Goal: Task Accomplishment & Management: Use online tool/utility

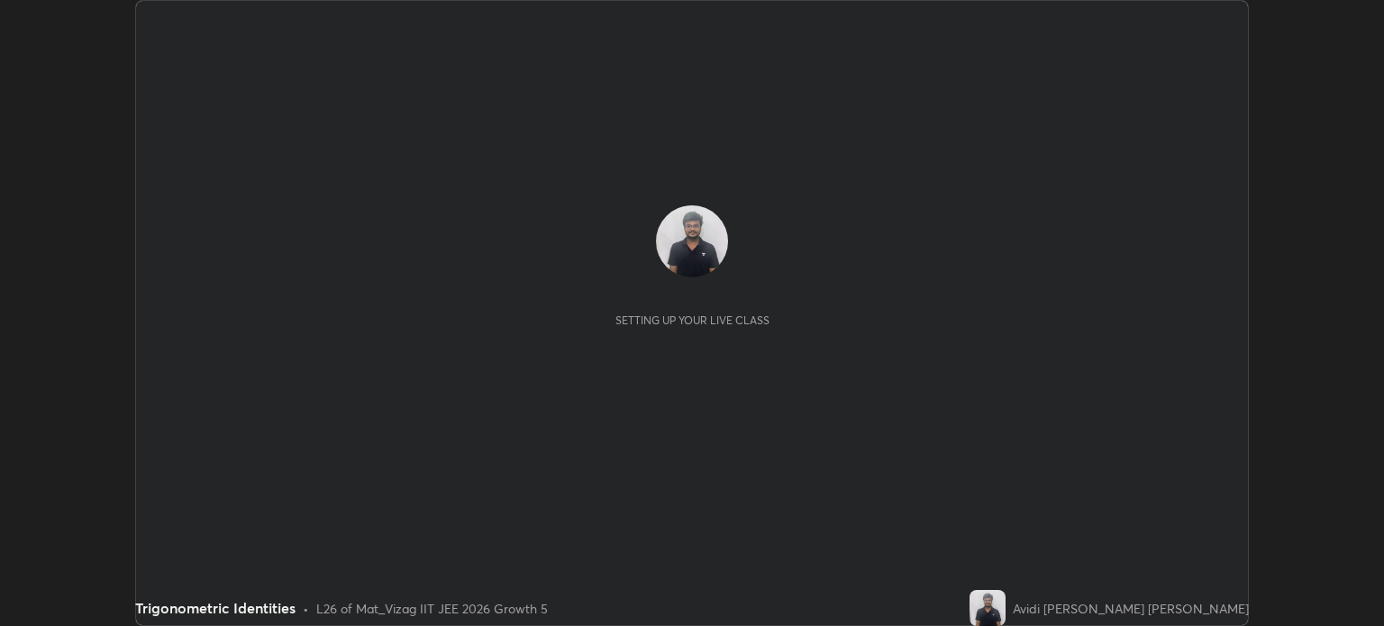
scroll to position [626, 1383]
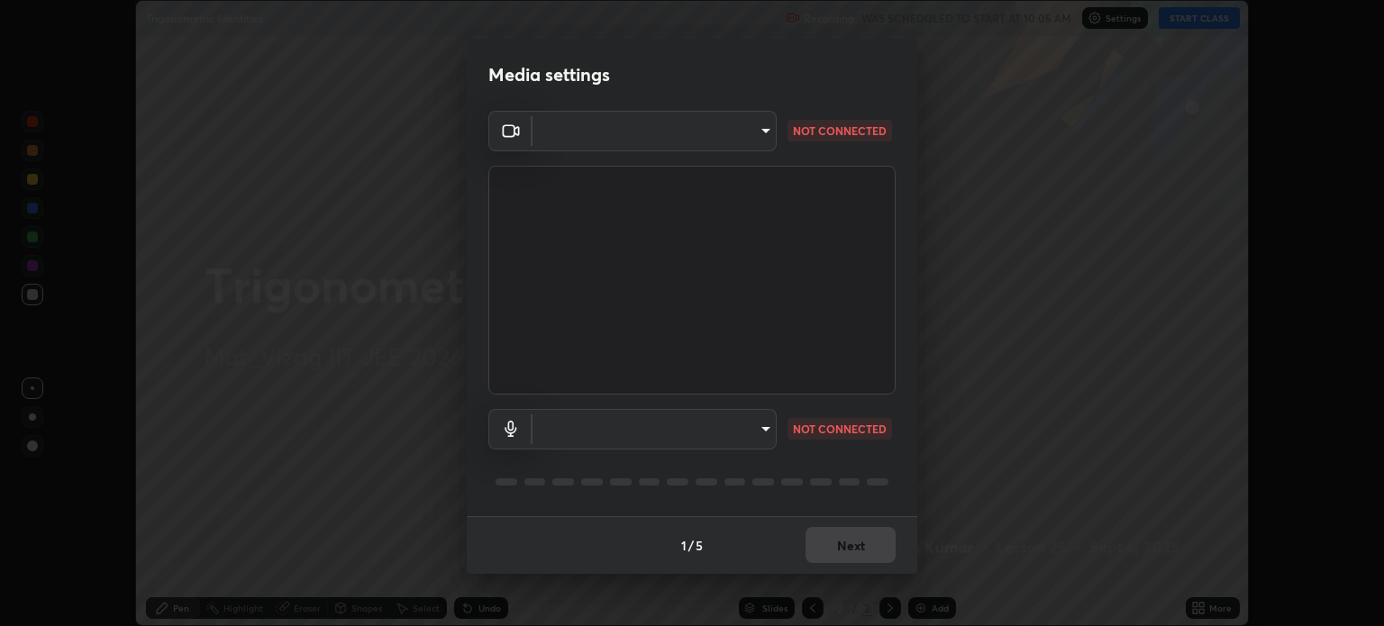
type input "5dbda886db4f7c7a8cf4c3ebe31bbc22a62543ff01453fb156569e74019cc146"
type input "communications"
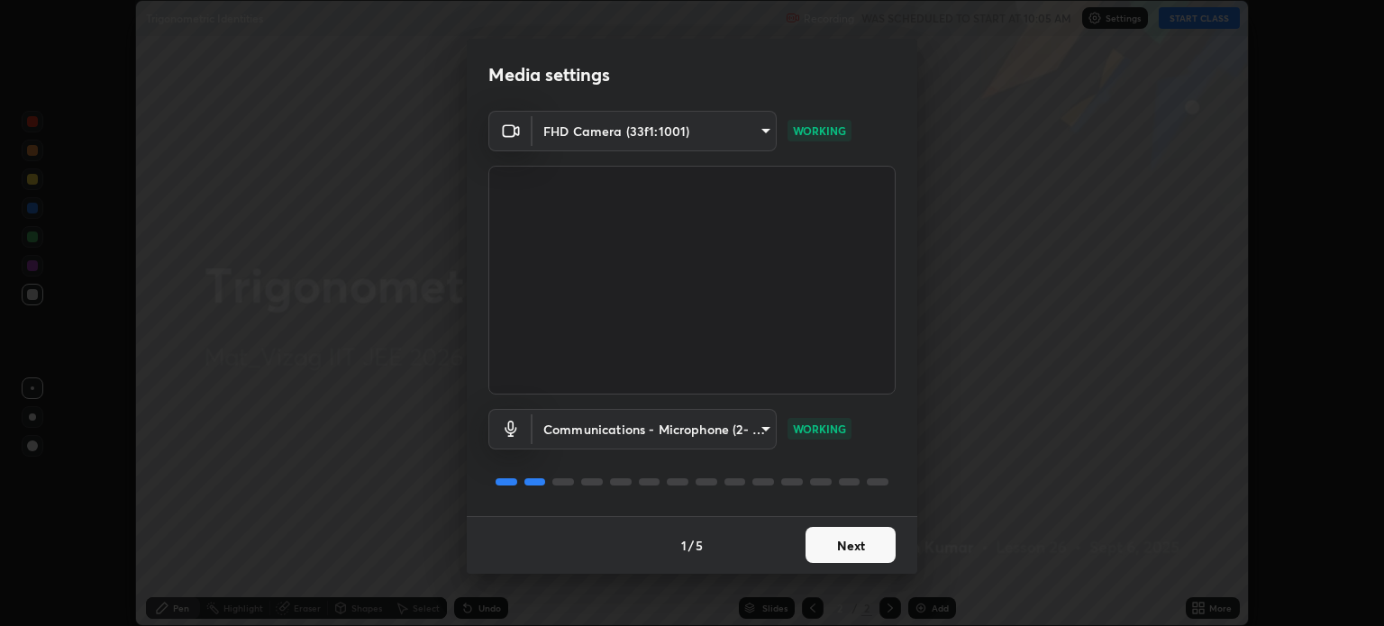
click at [861, 547] on button "Next" at bounding box center [850, 545] width 90 height 36
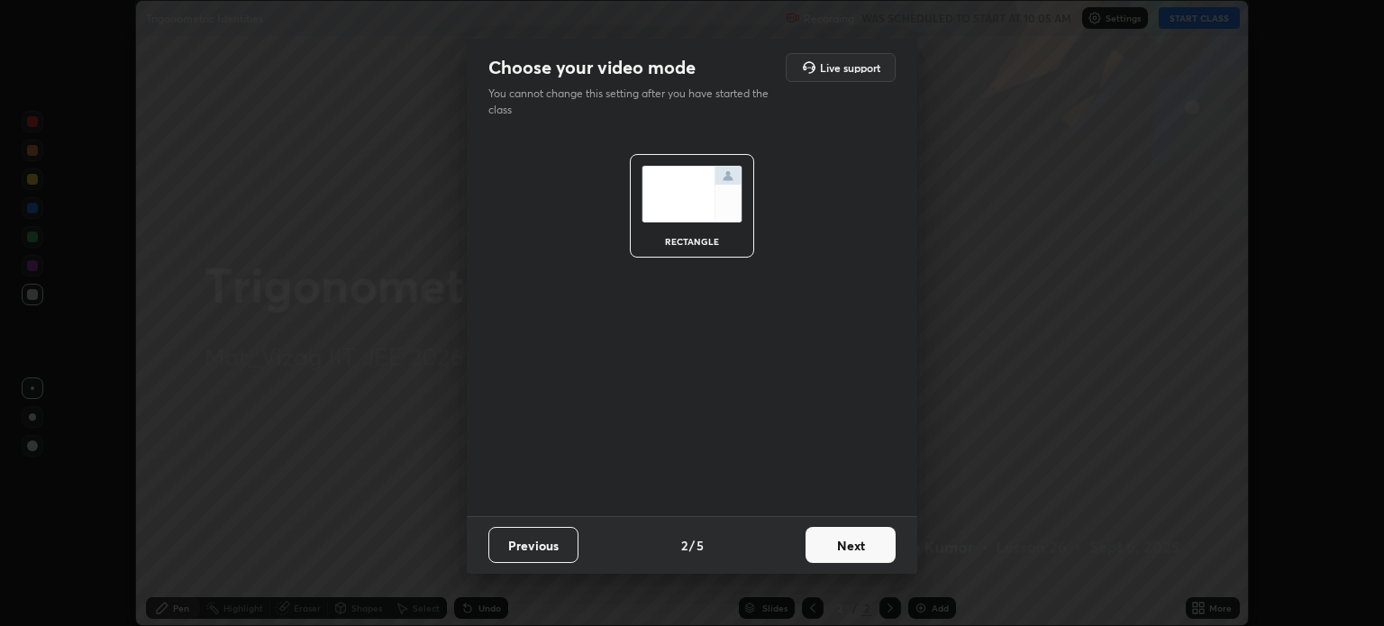
click at [860, 545] on button "Next" at bounding box center [850, 545] width 90 height 36
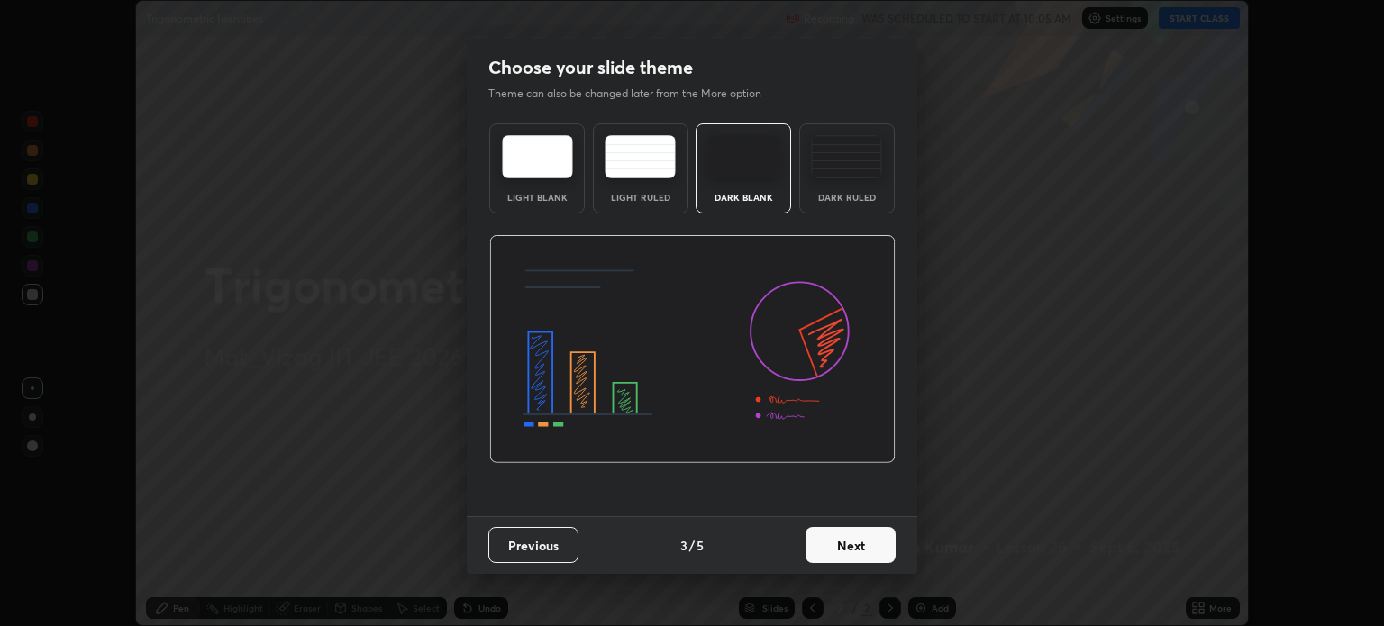
click at [830, 543] on button "Next" at bounding box center [850, 545] width 90 height 36
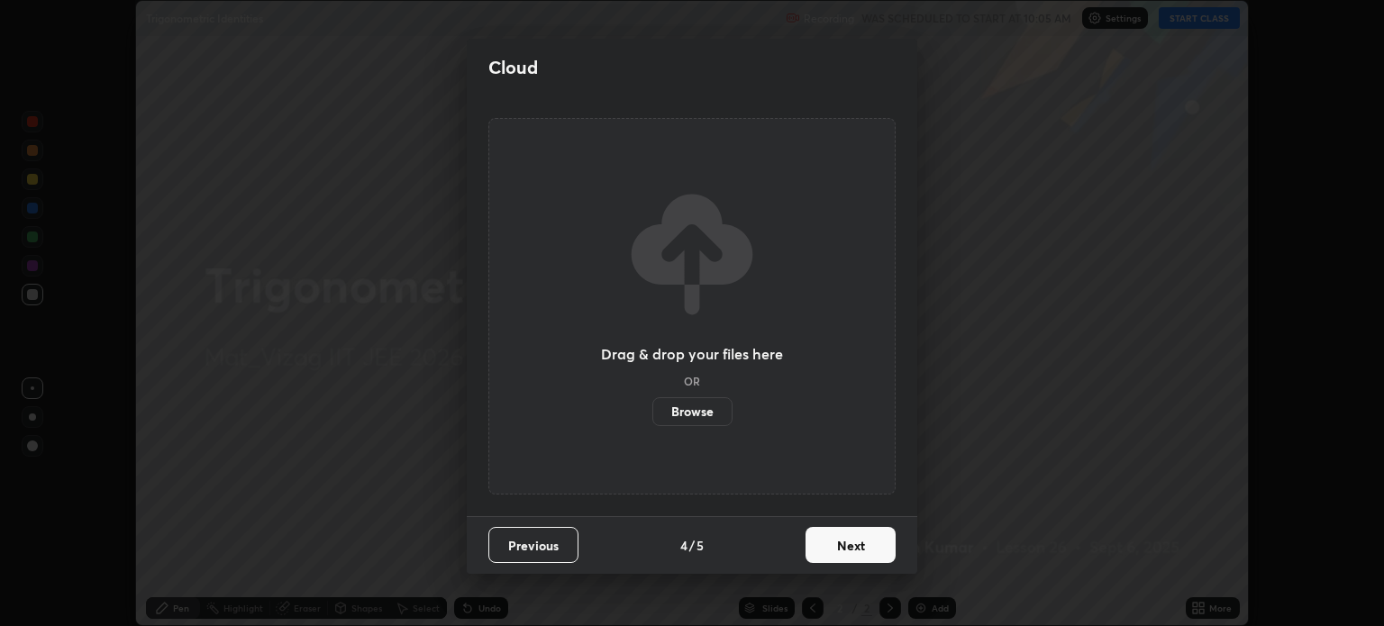
click at [822, 544] on button "Next" at bounding box center [850, 545] width 90 height 36
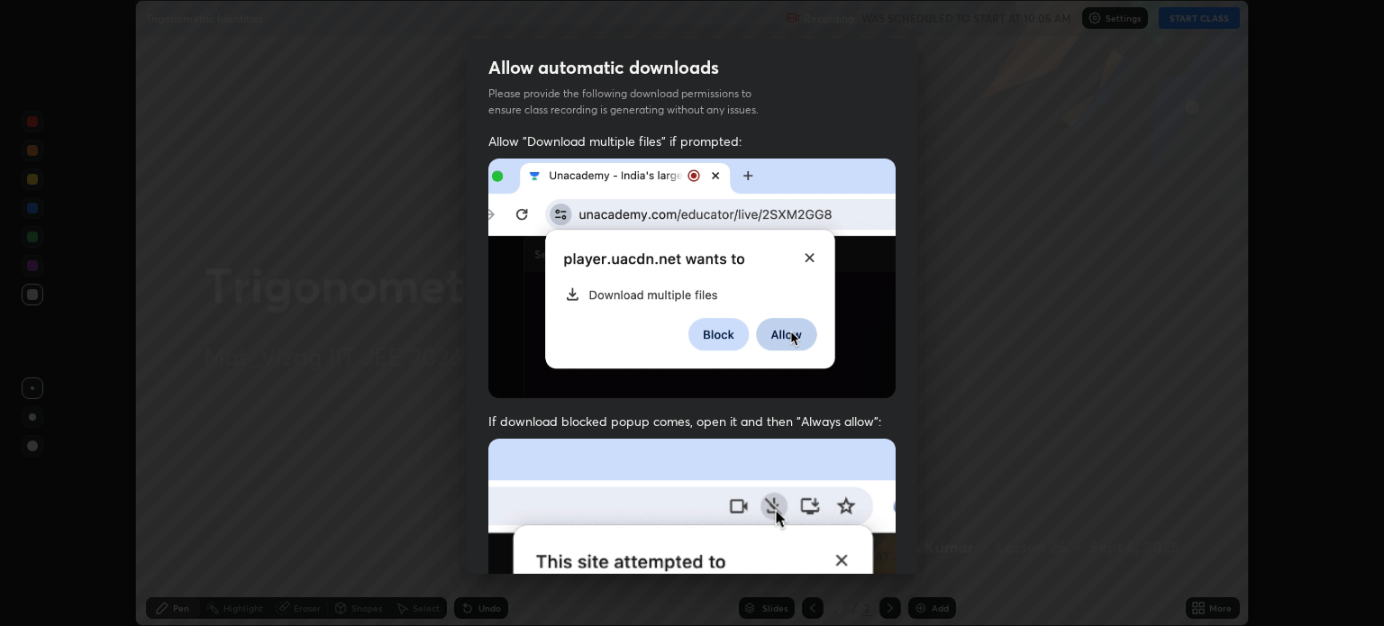
click at [499, 348] on img at bounding box center [691, 279] width 407 height 241
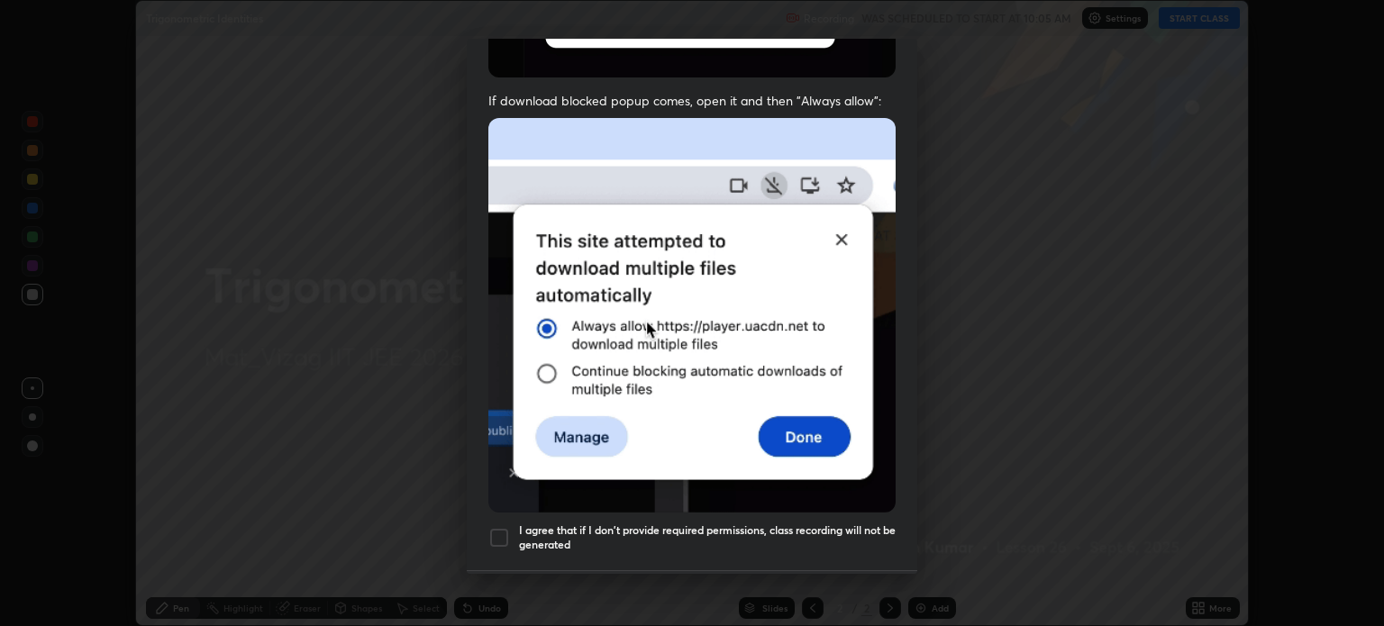
scroll to position [365, 0]
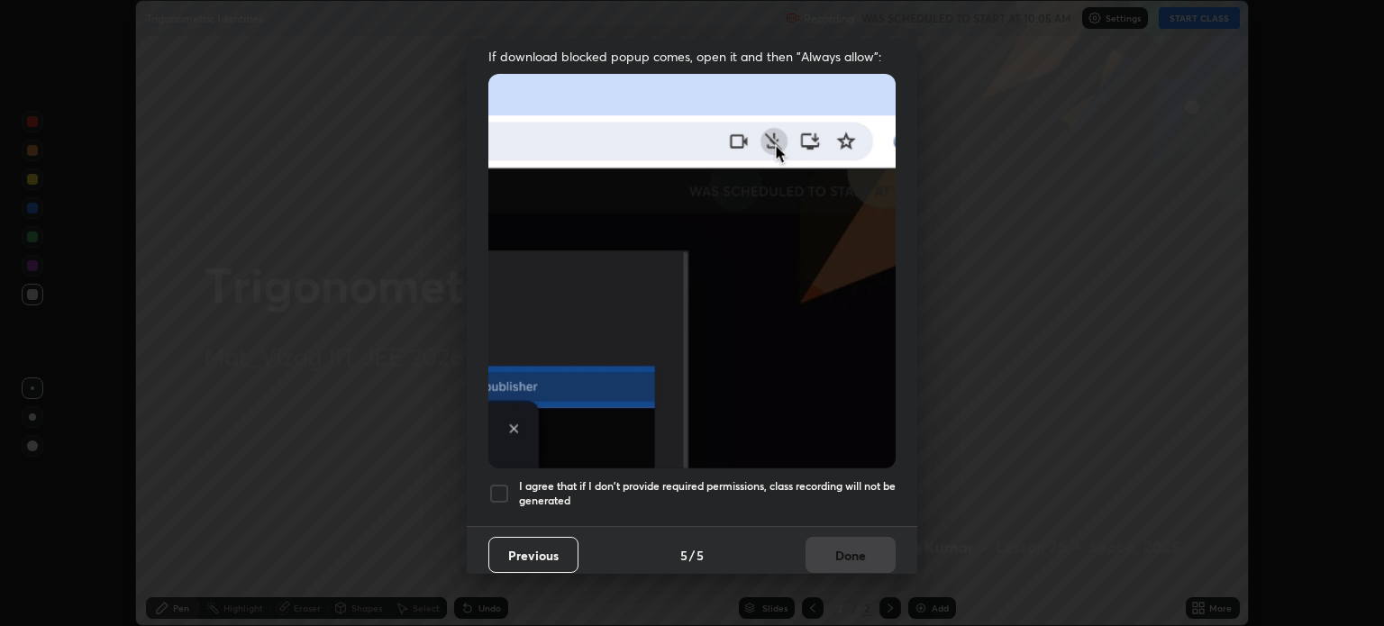
click at [505, 483] on div at bounding box center [499, 494] width 22 height 22
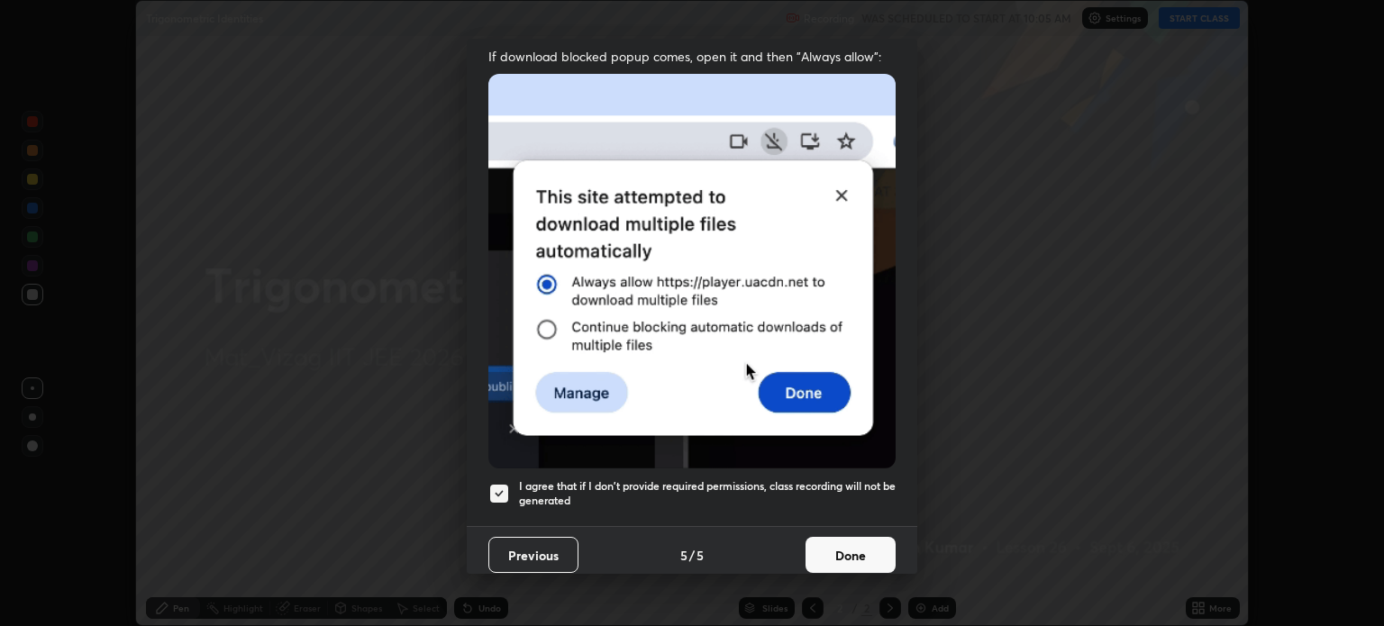
click at [814, 544] on button "Done" at bounding box center [850, 555] width 90 height 36
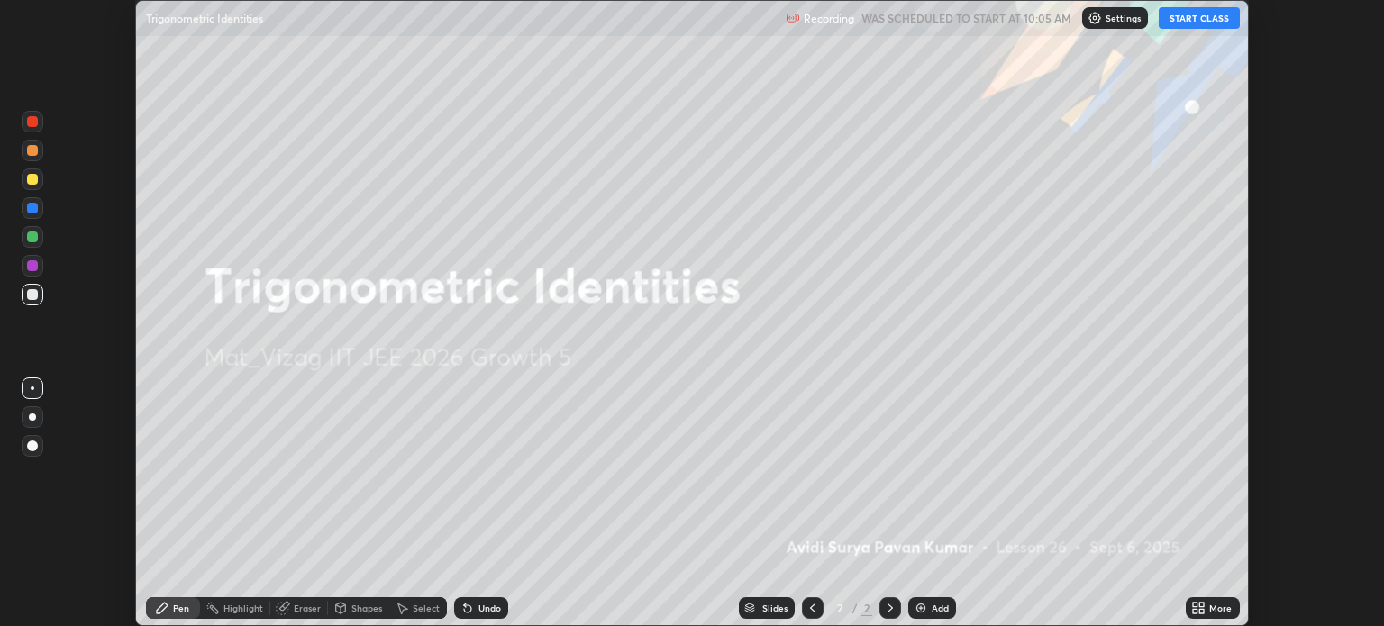
click at [1204, 16] on button "START CLASS" at bounding box center [1199, 18] width 81 height 22
click at [1115, 21] on p "Settings" at bounding box center [1131, 18] width 35 height 9
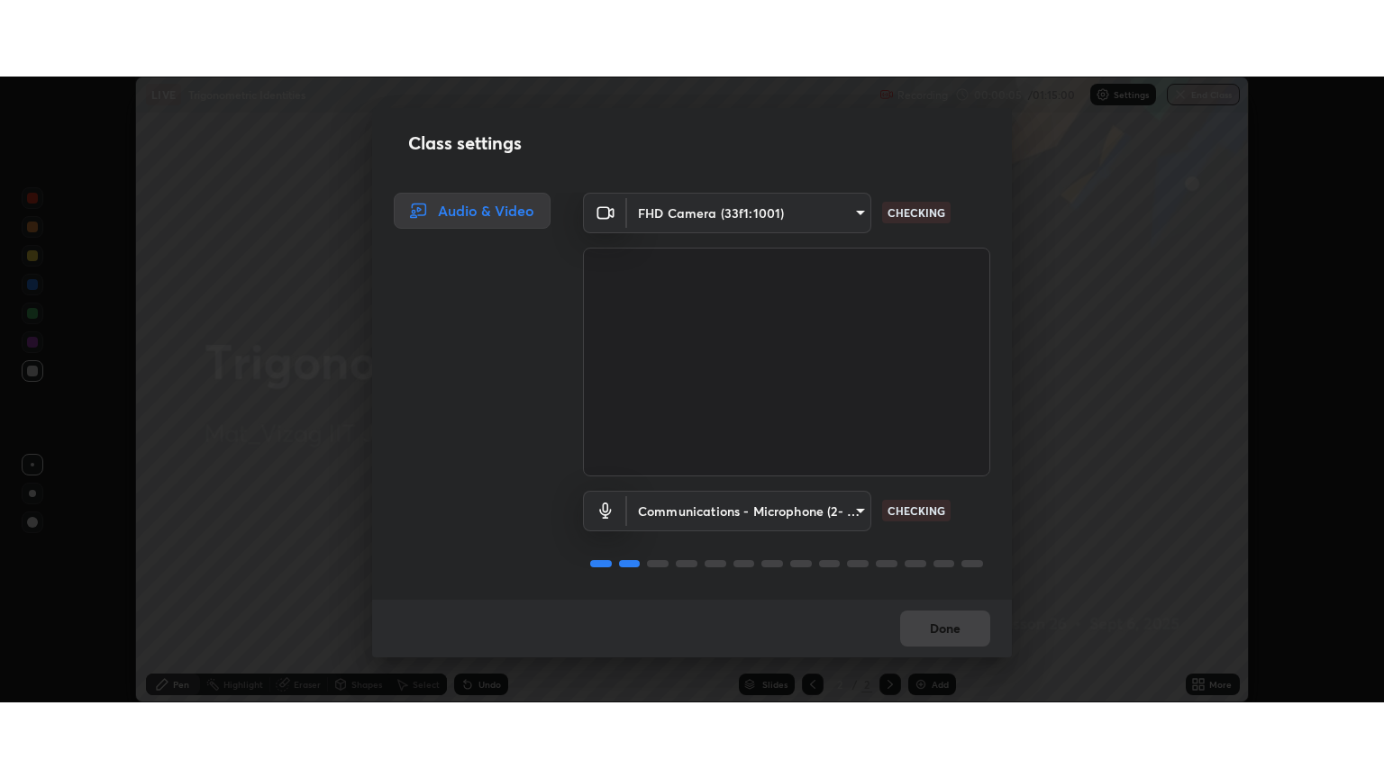
scroll to position [2, 0]
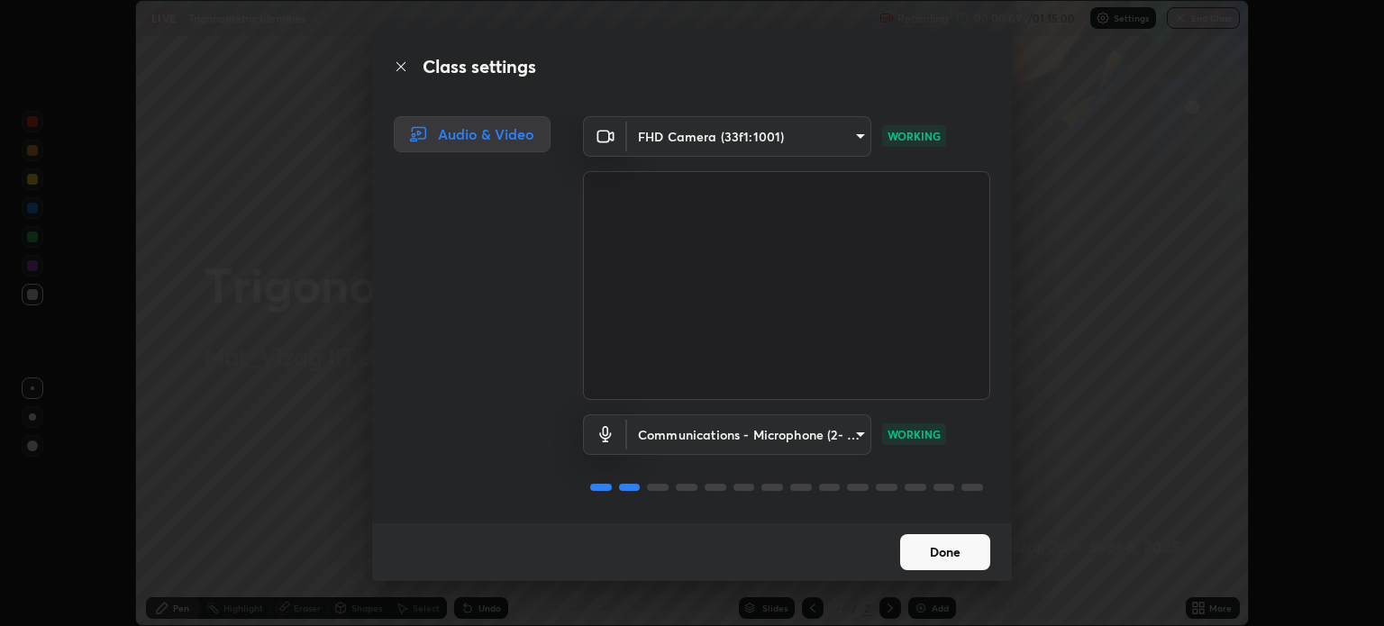
click at [921, 550] on button "Done" at bounding box center [945, 552] width 90 height 36
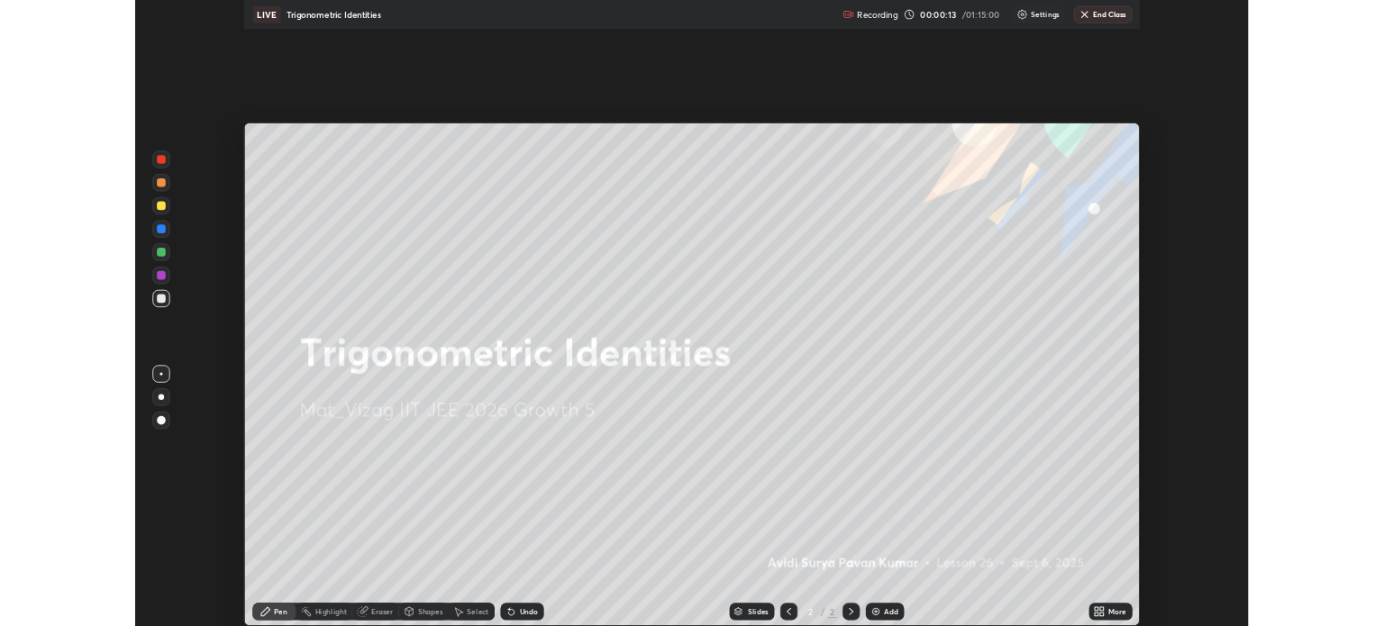
scroll to position [778, 1384]
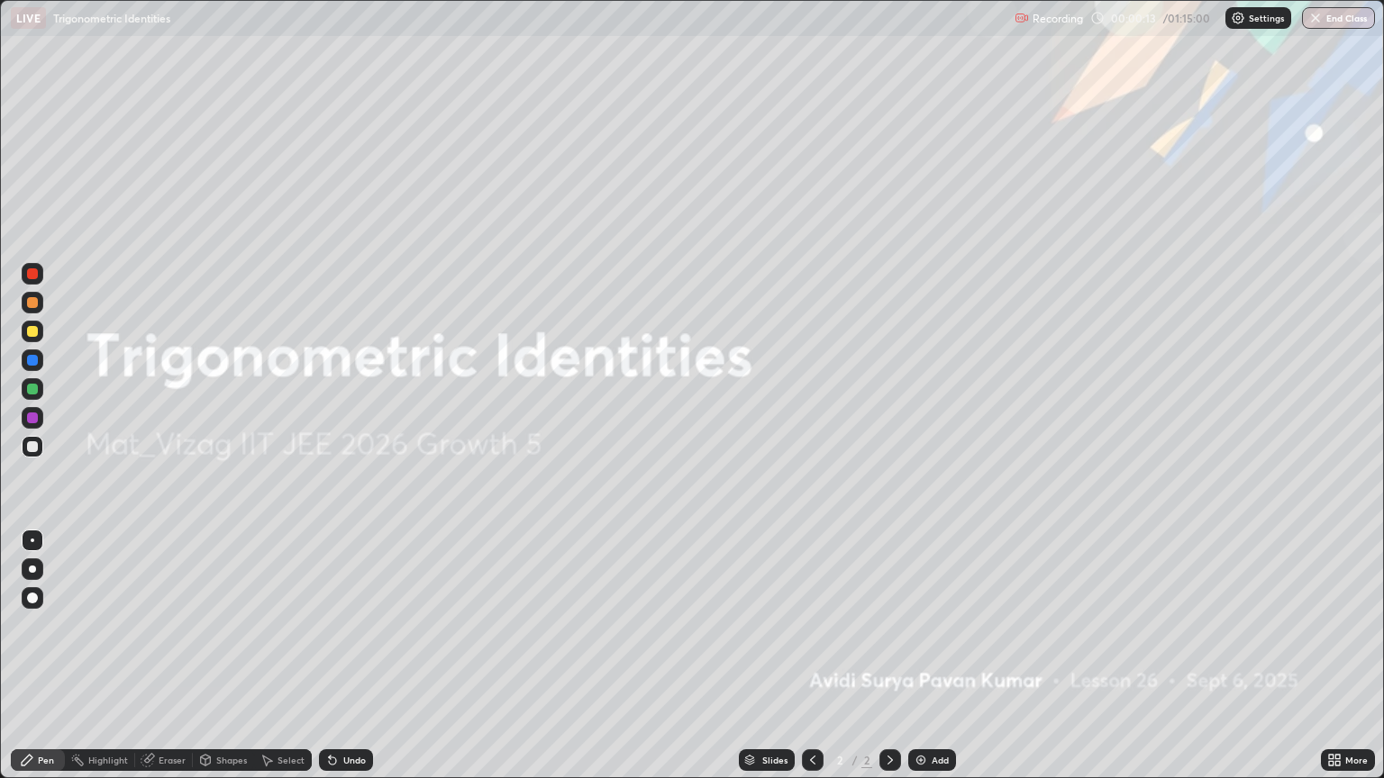
click at [946, 625] on div "Add" at bounding box center [940, 760] width 17 height 9
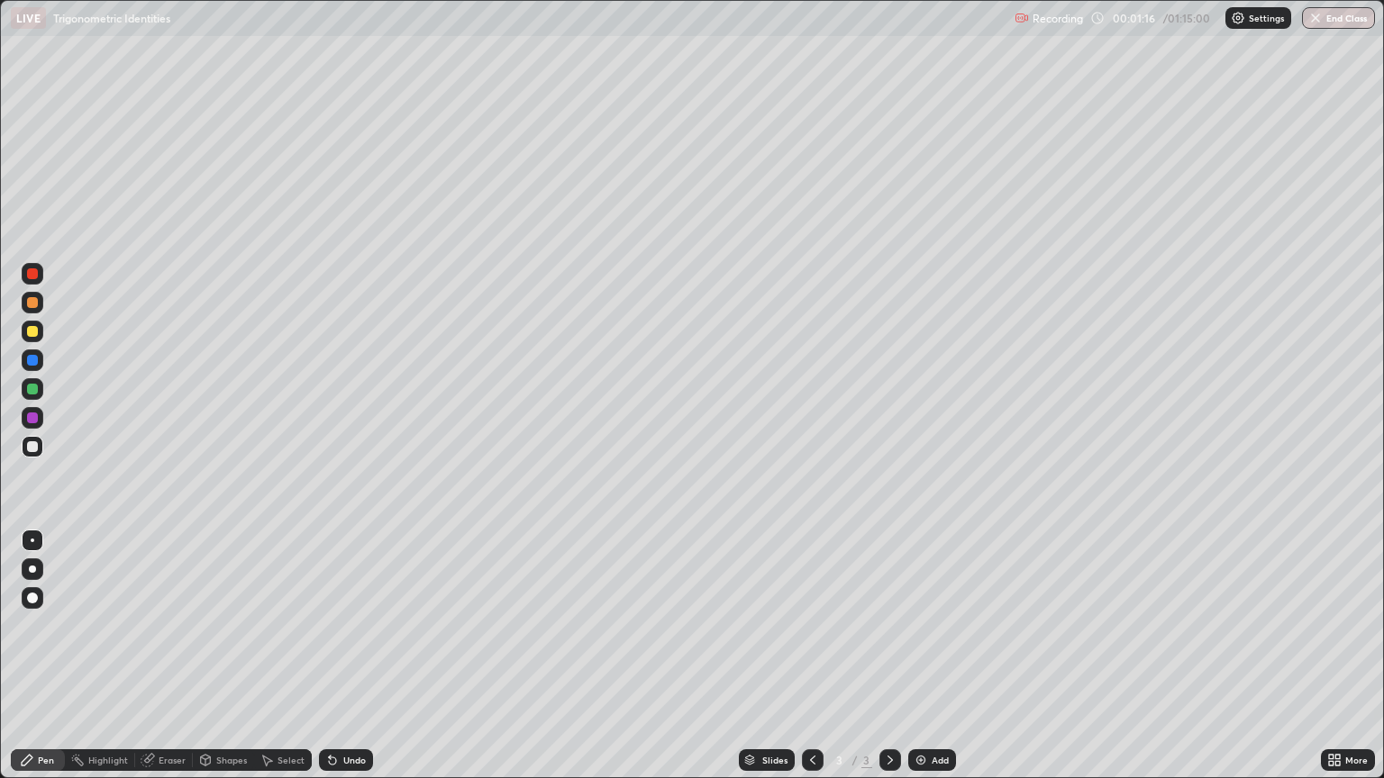
click at [41, 625] on div "Pen" at bounding box center [46, 760] width 16 height 9
click at [177, 625] on div "Eraser" at bounding box center [172, 760] width 27 height 9
click at [37, 625] on div "Pen" at bounding box center [38, 761] width 54 height 22
click at [927, 625] on div "Add" at bounding box center [932, 761] width 48 height 22
click at [173, 625] on div "Eraser" at bounding box center [172, 760] width 27 height 9
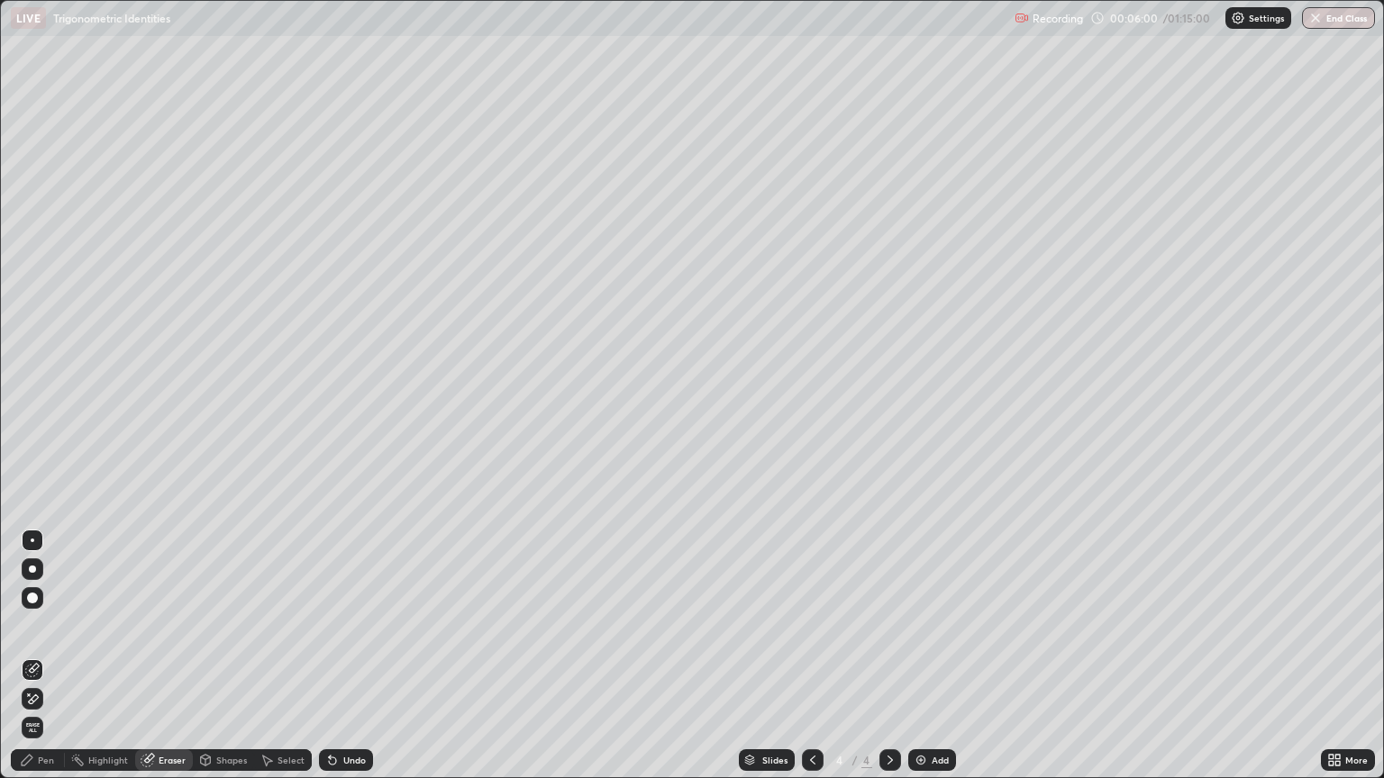
click at [30, 625] on icon at bounding box center [27, 760] width 14 height 14
click at [139, 625] on div "Eraser" at bounding box center [164, 761] width 58 height 22
click at [31, 625] on div "Pen" at bounding box center [38, 761] width 54 height 22
click at [817, 625] on icon at bounding box center [812, 760] width 14 height 14
click at [886, 625] on div at bounding box center [890, 760] width 22 height 36
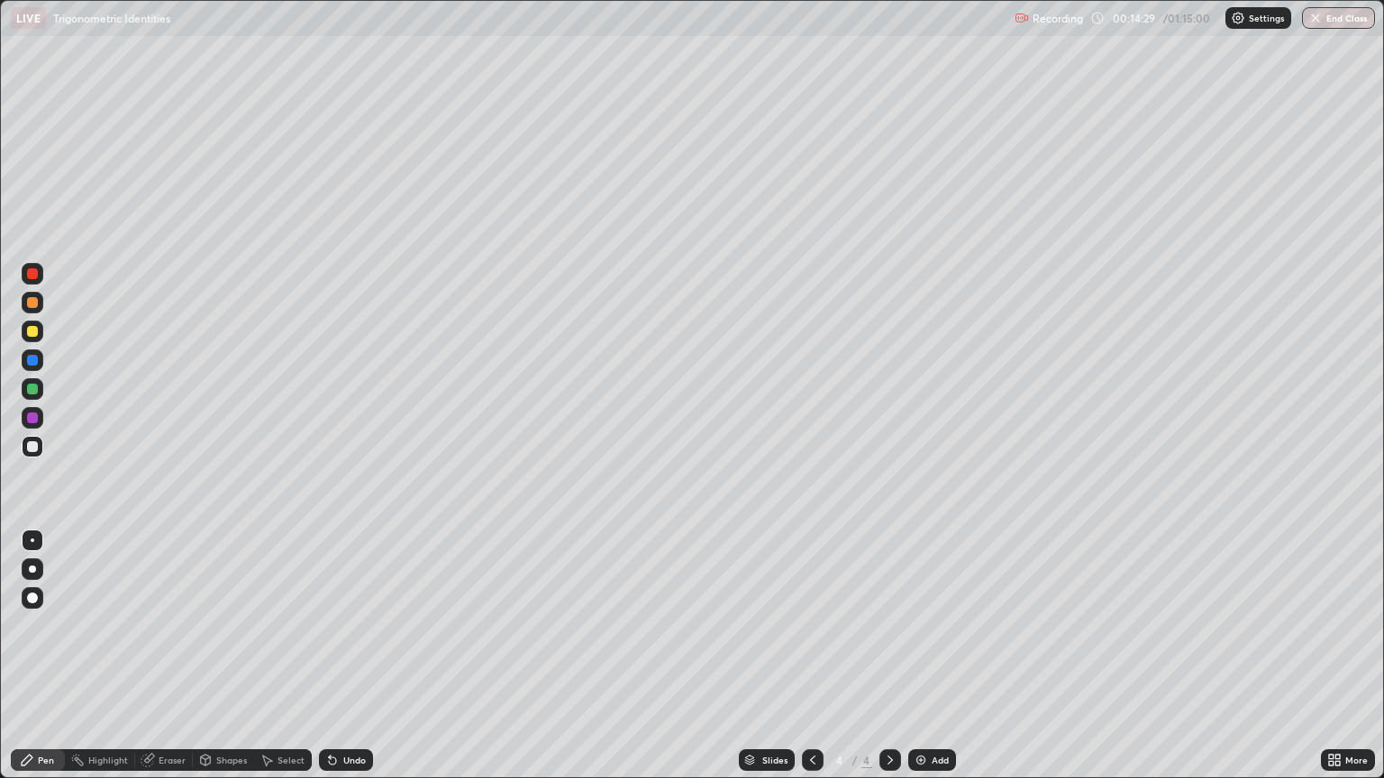
click at [805, 625] on icon at bounding box center [812, 760] width 14 height 14
click at [1329, 625] on icon at bounding box center [1331, 757] width 5 height 5
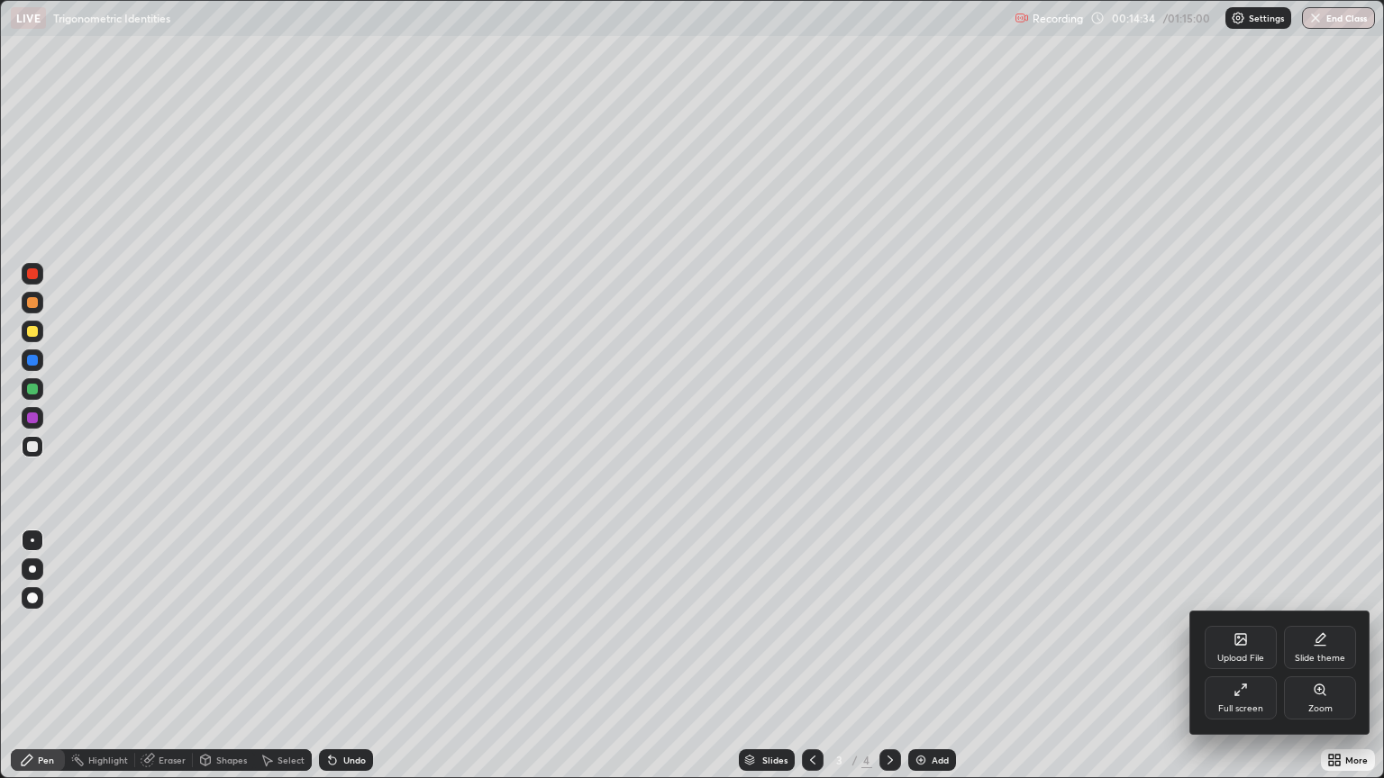
click at [1124, 625] on div at bounding box center [692, 389] width 1384 height 778
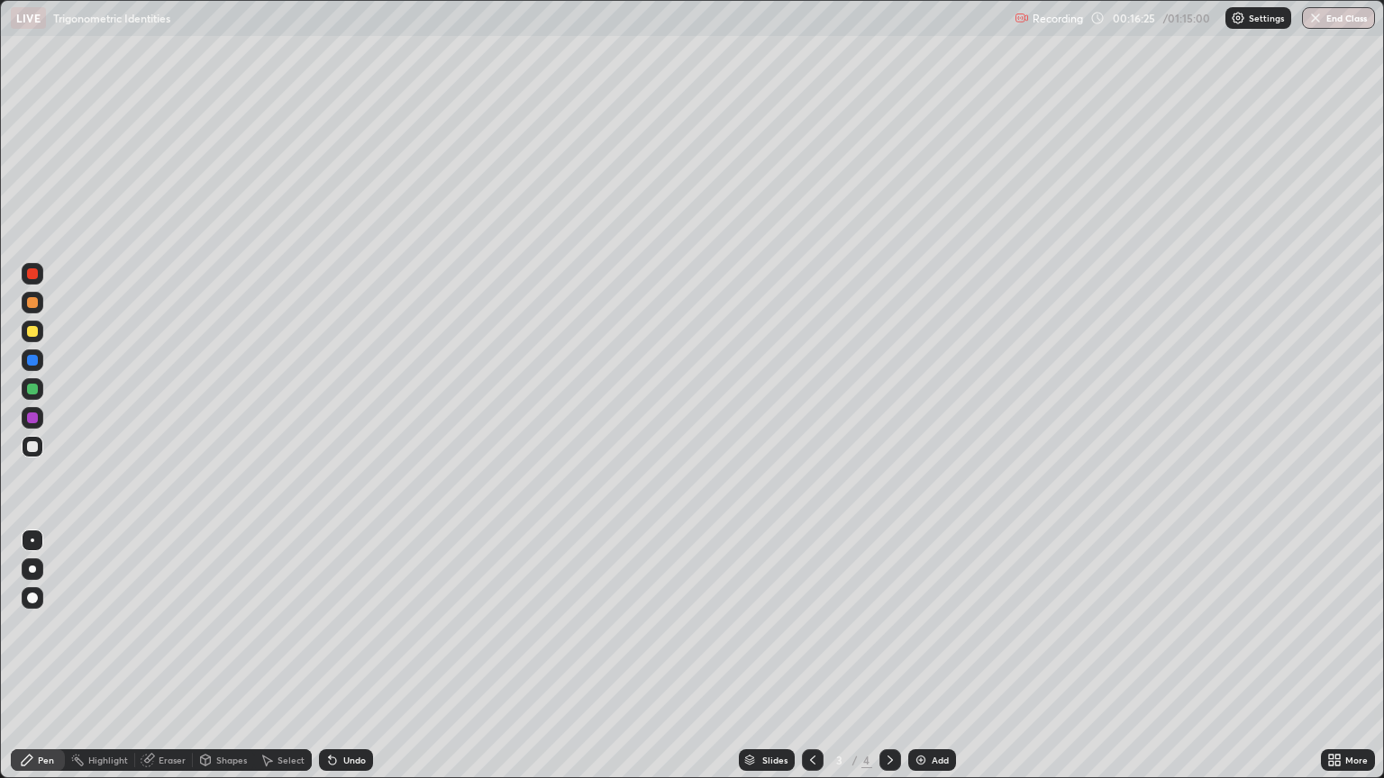
click at [883, 625] on icon at bounding box center [890, 760] width 14 height 14
click at [915, 625] on img at bounding box center [921, 760] width 14 height 14
click at [176, 625] on div "Eraser" at bounding box center [172, 760] width 27 height 9
click at [50, 625] on div "Pen" at bounding box center [46, 760] width 16 height 9
click at [103, 625] on div "Highlight" at bounding box center [108, 760] width 40 height 9
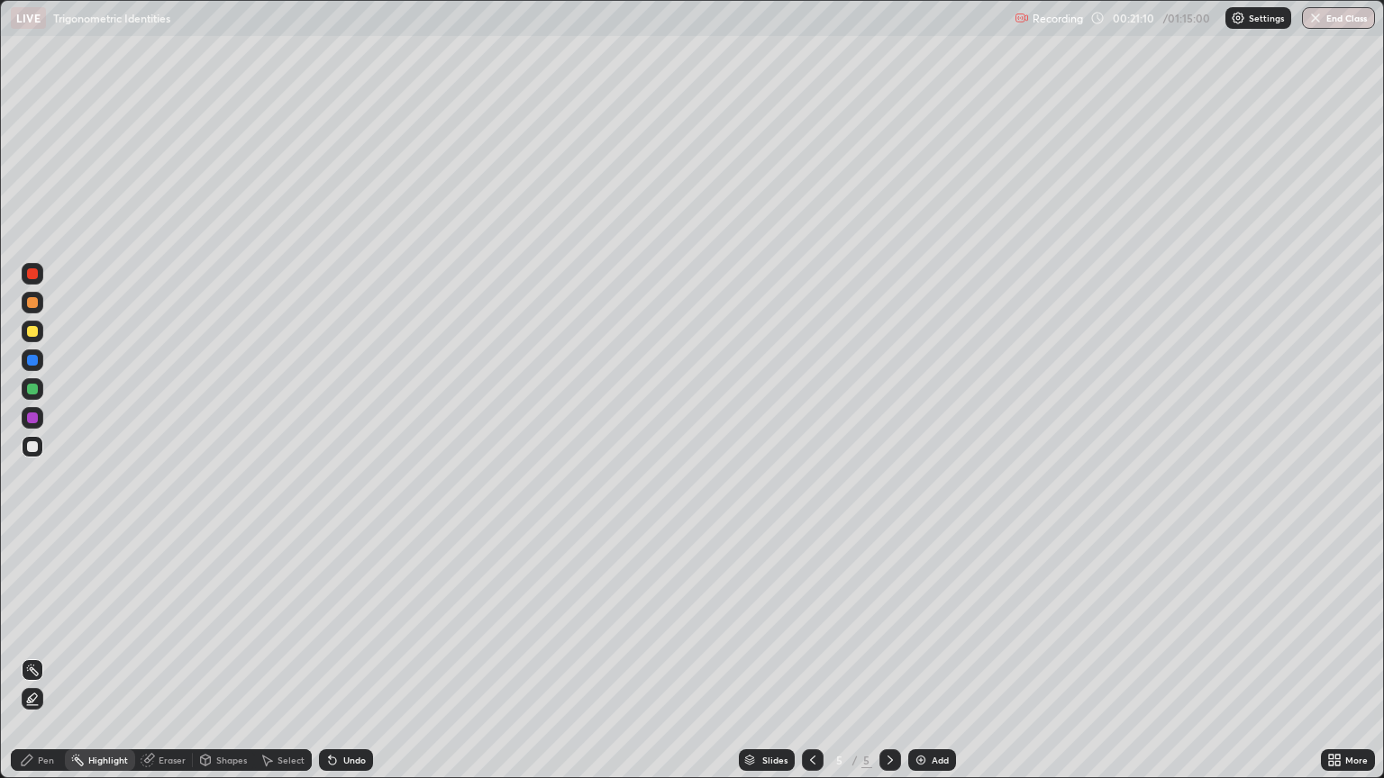
click at [218, 625] on div "Shapes" at bounding box center [223, 761] width 61 height 22
click at [165, 625] on div "Eraser" at bounding box center [164, 761] width 58 height 22
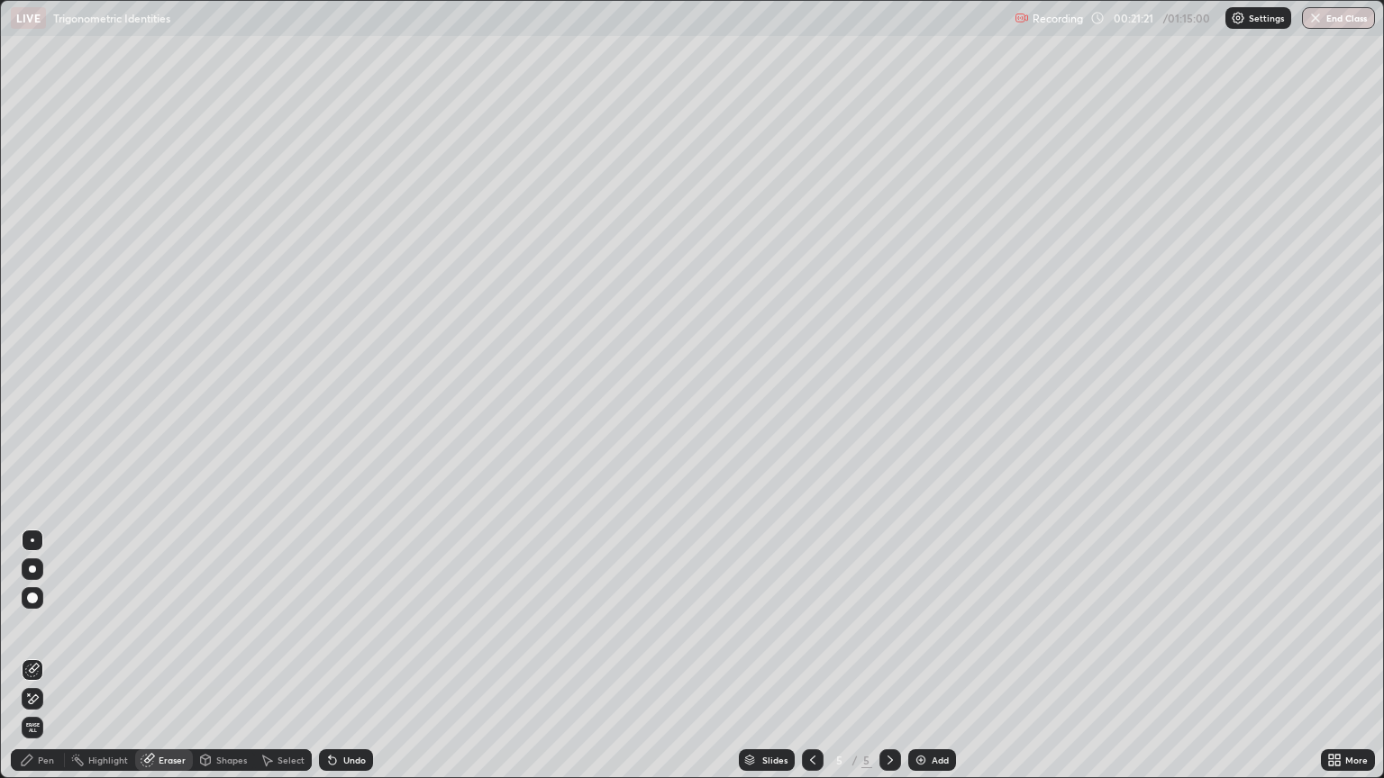
click at [47, 625] on div "Pen" at bounding box center [38, 761] width 54 height 22
click at [925, 625] on div "Add" at bounding box center [932, 761] width 48 height 22
click at [221, 625] on div "Shapes" at bounding box center [231, 760] width 31 height 9
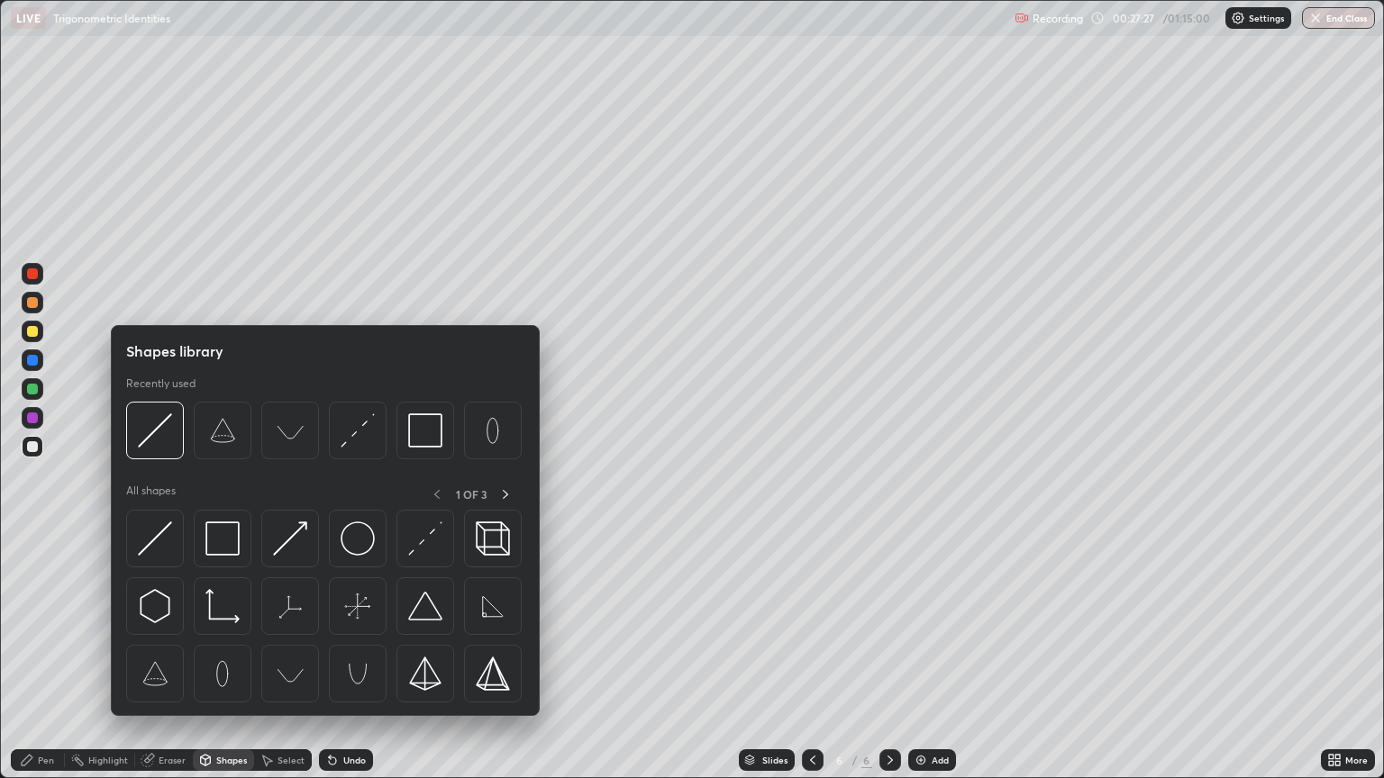
click at [177, 625] on div "Eraser" at bounding box center [164, 761] width 58 height 22
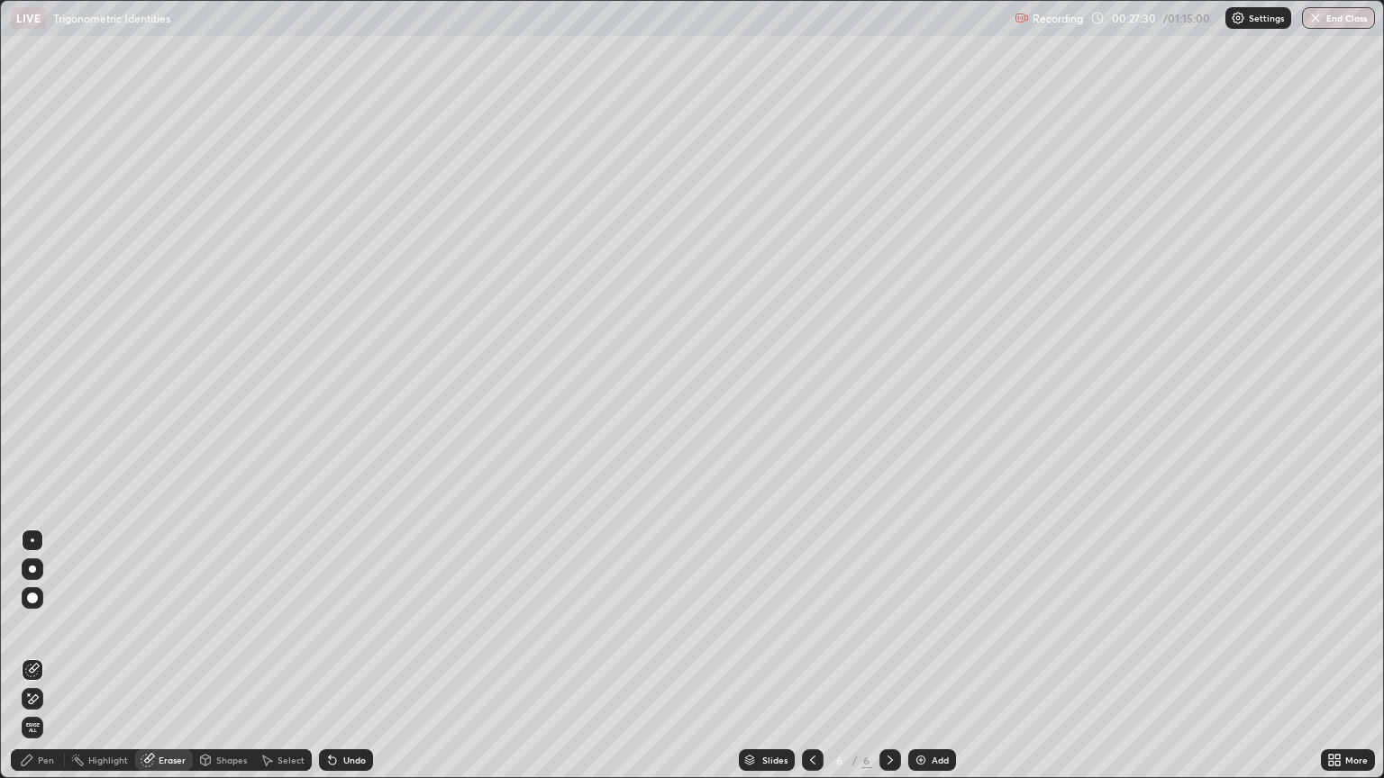
click at [50, 625] on div "Pen" at bounding box center [46, 760] width 16 height 9
click at [171, 625] on div "Eraser" at bounding box center [172, 760] width 27 height 9
click at [59, 625] on div "Pen" at bounding box center [38, 761] width 54 height 22
click at [165, 625] on div "Eraser" at bounding box center [164, 761] width 58 height 22
click at [57, 625] on div "Pen" at bounding box center [38, 761] width 54 height 22
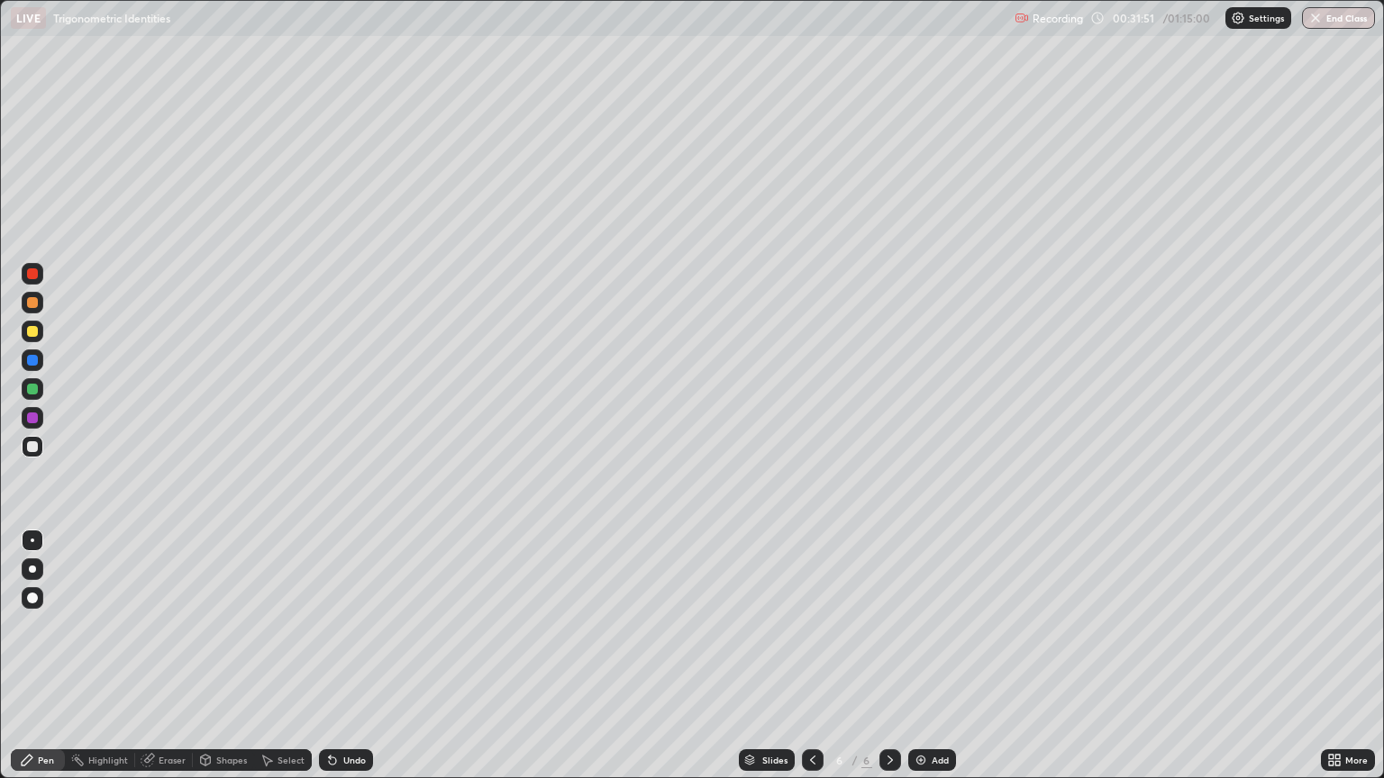
click at [32, 569] on div at bounding box center [32, 569] width 7 height 7
click at [32, 599] on div at bounding box center [32, 598] width 11 height 11
click at [159, 625] on div "Eraser" at bounding box center [172, 760] width 27 height 9
click at [41, 625] on div "Pen" at bounding box center [46, 760] width 16 height 9
click at [932, 625] on div "Add" at bounding box center [940, 760] width 17 height 9
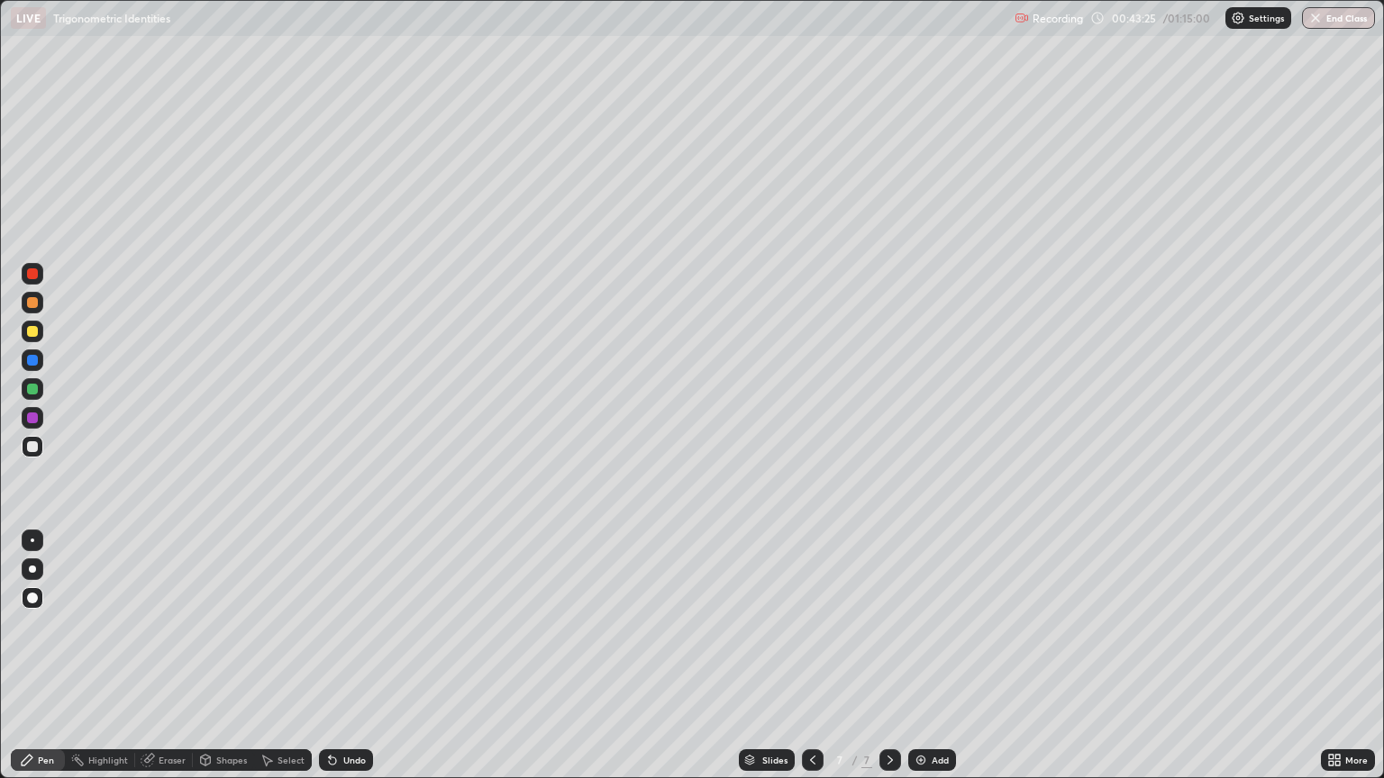
click at [32, 562] on div at bounding box center [33, 570] width 22 height 22
click at [343, 625] on div "Undo" at bounding box center [354, 760] width 23 height 9
click at [342, 625] on div "Undo" at bounding box center [346, 761] width 54 height 22
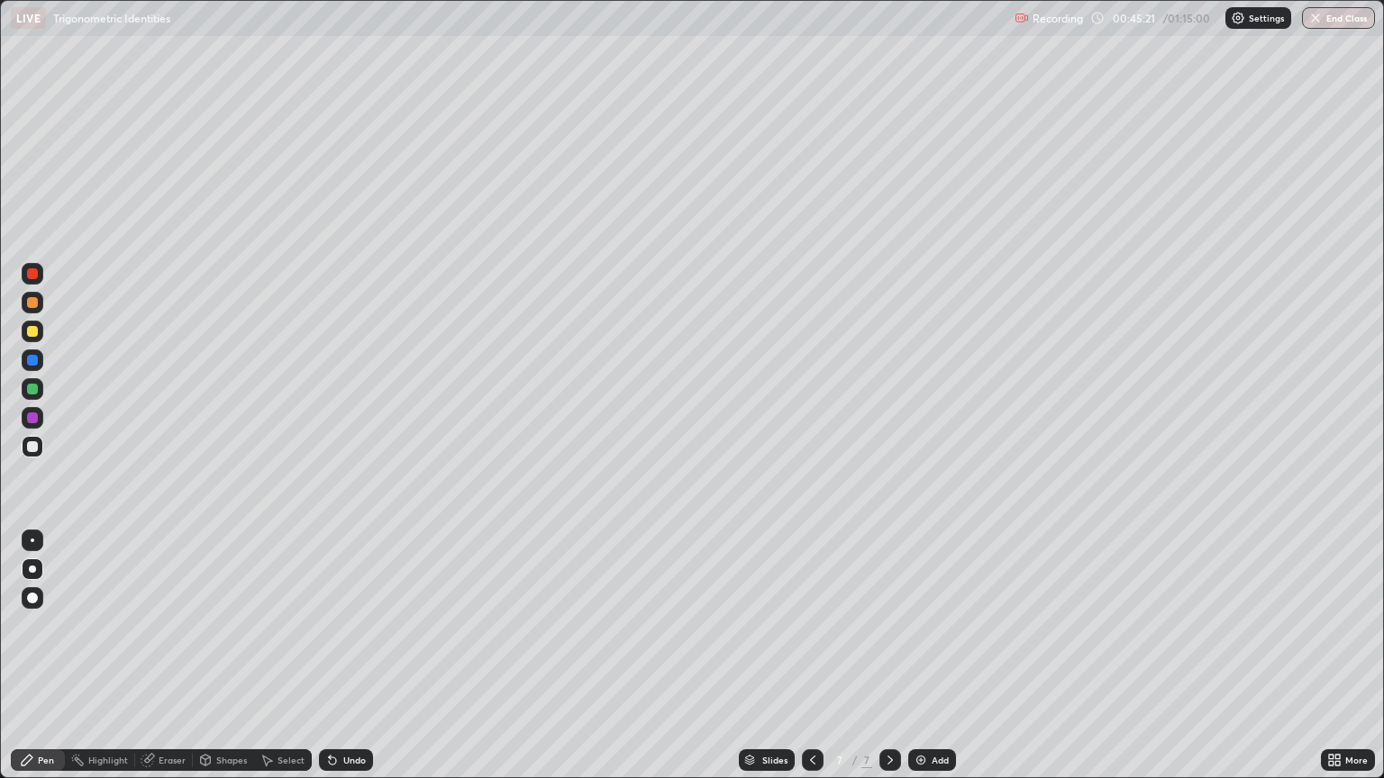
click at [341, 625] on div "Undo" at bounding box center [346, 761] width 54 height 22
click at [342, 625] on div "Undo" at bounding box center [346, 761] width 54 height 22
click at [344, 625] on div "Undo" at bounding box center [346, 761] width 54 height 22
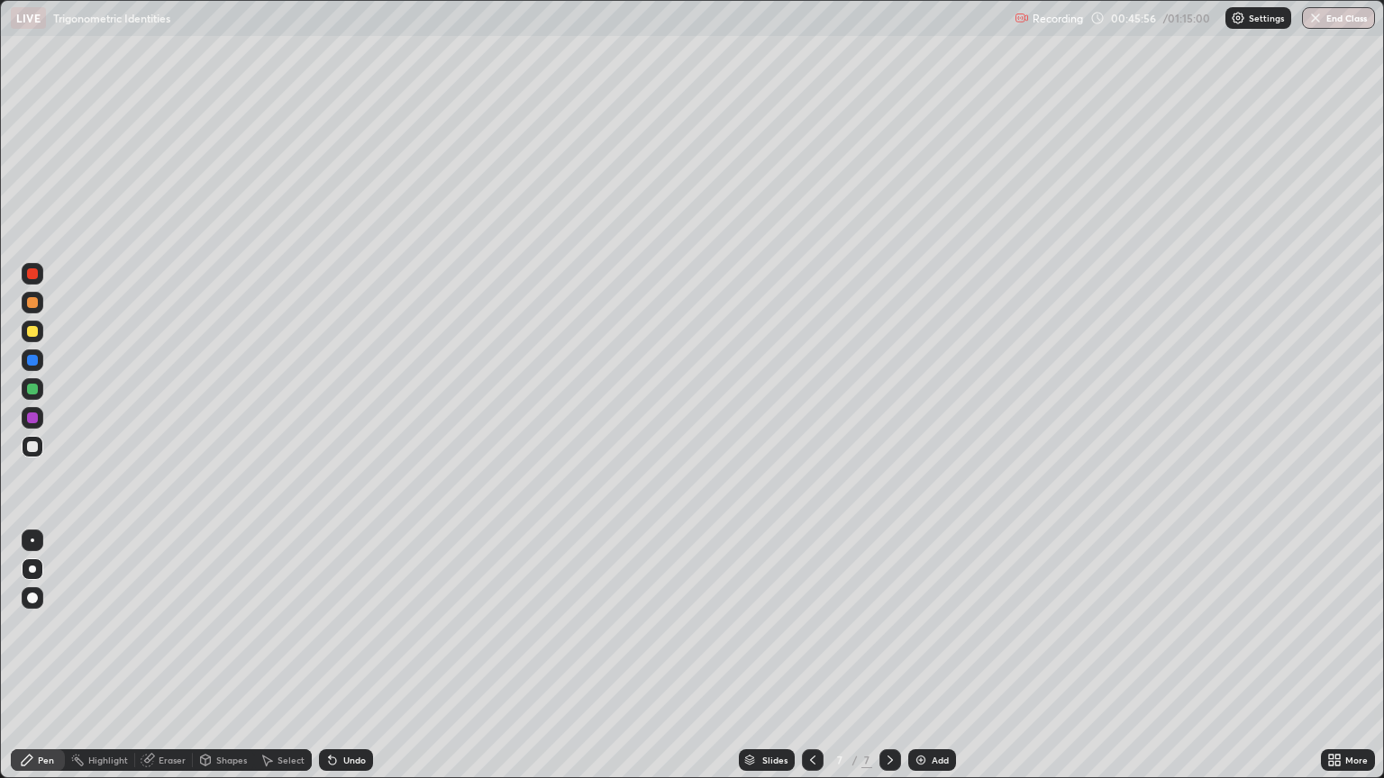
click at [926, 625] on div "Add" at bounding box center [932, 761] width 48 height 22
click at [807, 625] on div at bounding box center [813, 761] width 22 height 22
click at [932, 625] on div "Add" at bounding box center [940, 760] width 17 height 9
click at [811, 625] on icon at bounding box center [812, 760] width 14 height 14
click at [886, 625] on icon at bounding box center [890, 760] width 14 height 14
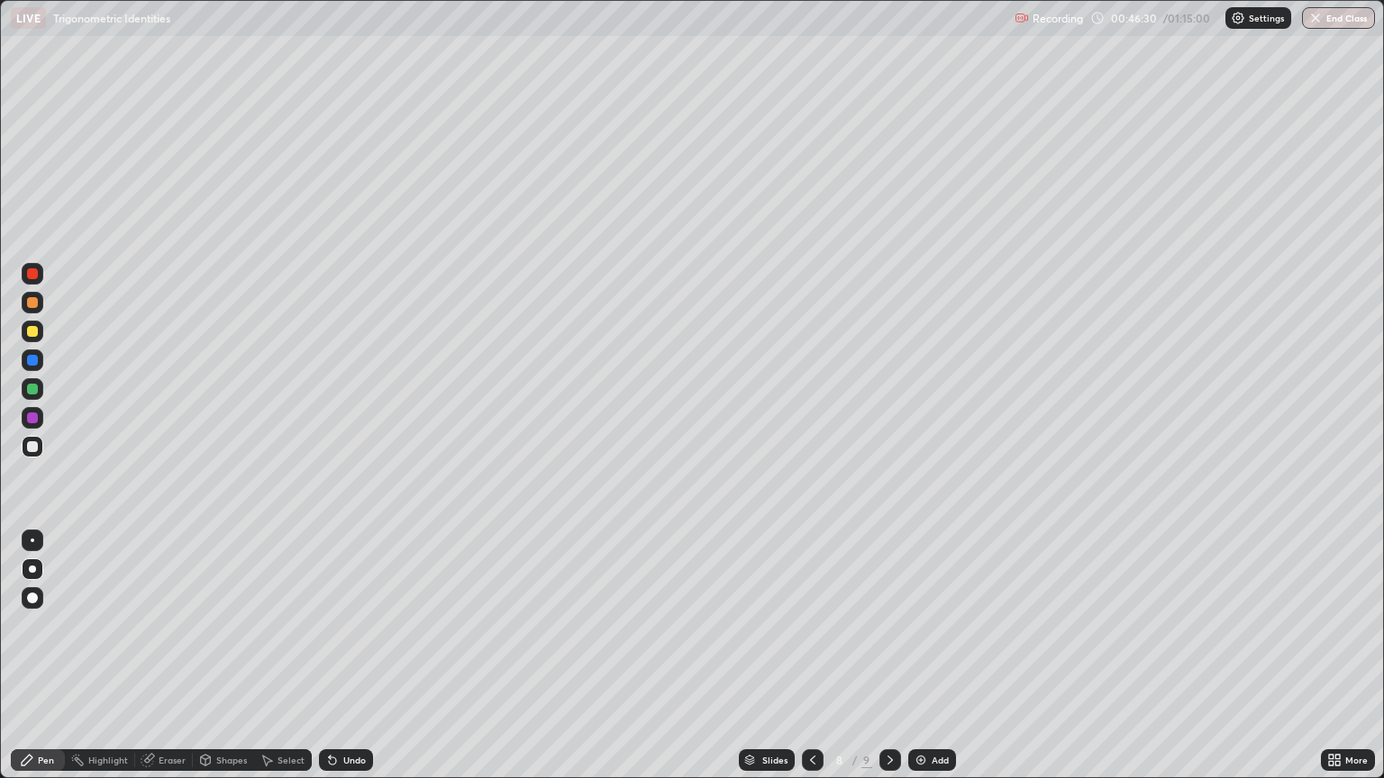
click at [888, 625] on icon at bounding box center [890, 760] width 14 height 14
click at [344, 625] on div "Undo" at bounding box center [354, 760] width 23 height 9
click at [803, 625] on div at bounding box center [813, 761] width 22 height 22
click at [811, 625] on icon at bounding box center [812, 760] width 14 height 14
click at [173, 625] on div "Eraser" at bounding box center [172, 760] width 27 height 9
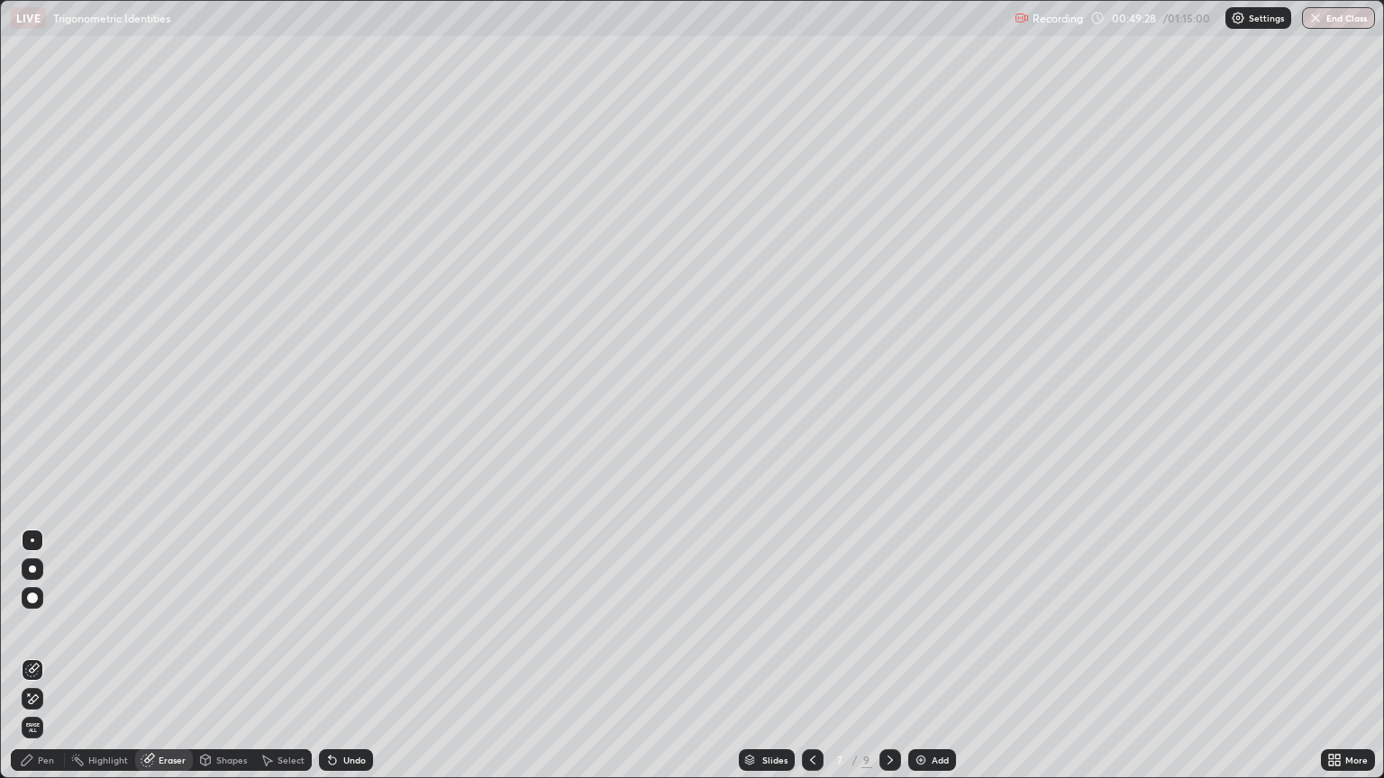
click at [49, 625] on div "Pen" at bounding box center [46, 760] width 16 height 9
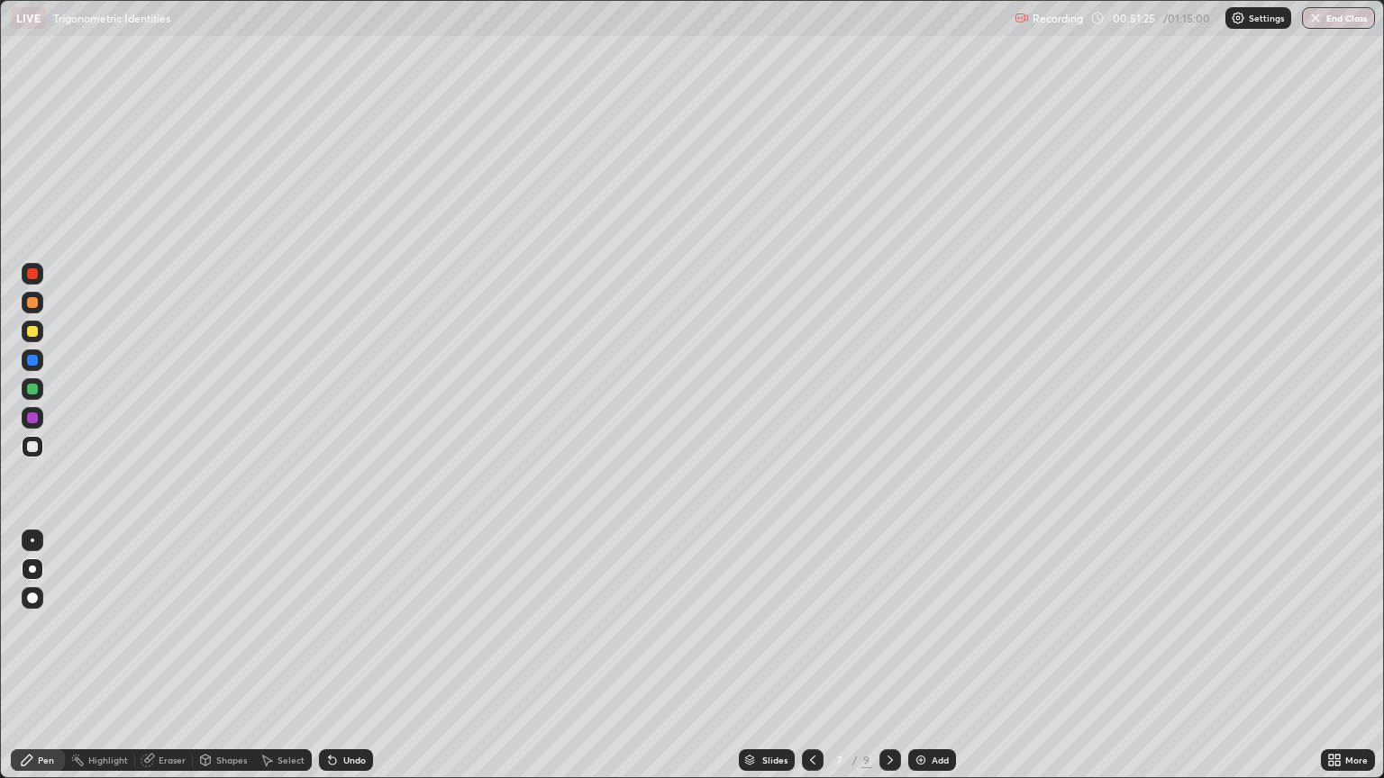
click at [908, 625] on div "Add" at bounding box center [932, 761] width 48 height 22
click at [897, 625] on div at bounding box center [890, 761] width 22 height 22
click at [895, 625] on div at bounding box center [890, 760] width 22 height 36
click at [811, 625] on icon at bounding box center [812, 760] width 14 height 14
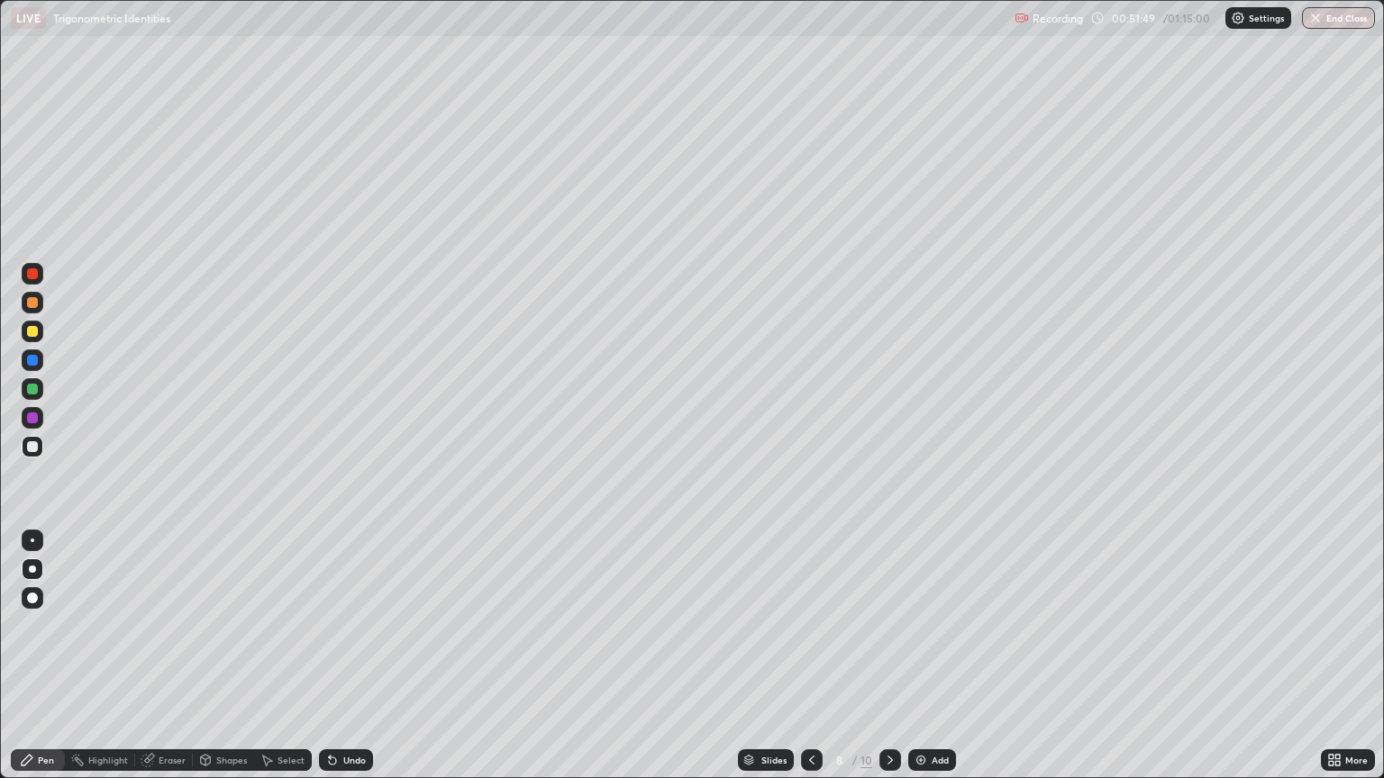
click at [814, 625] on icon at bounding box center [812, 760] width 14 height 14
click at [940, 625] on div "Add" at bounding box center [940, 760] width 17 height 9
click at [888, 625] on icon at bounding box center [890, 760] width 14 height 14
click at [888, 625] on div at bounding box center [890, 761] width 22 height 22
click at [888, 625] on icon at bounding box center [890, 760] width 14 height 14
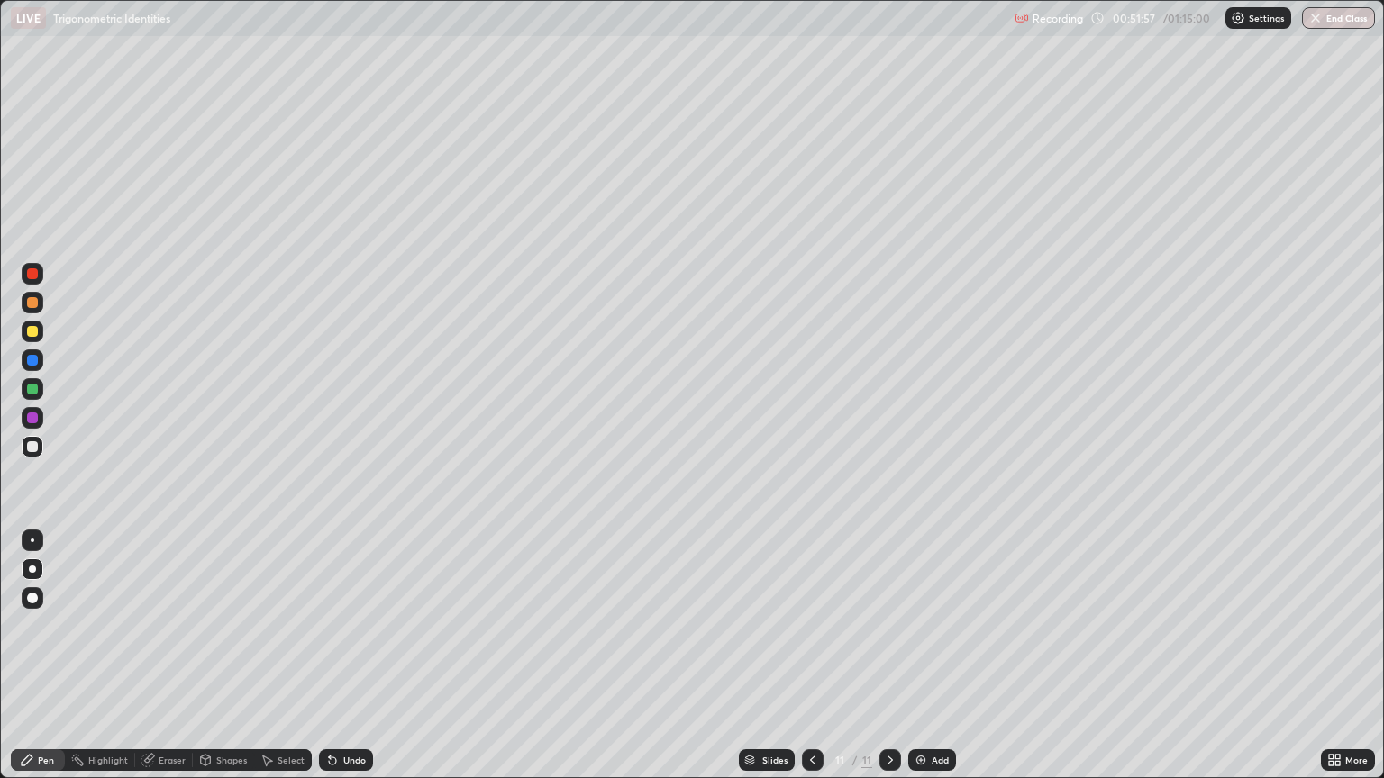
click at [922, 625] on img at bounding box center [921, 760] width 14 height 14
click at [173, 625] on div "Eraser" at bounding box center [172, 760] width 27 height 9
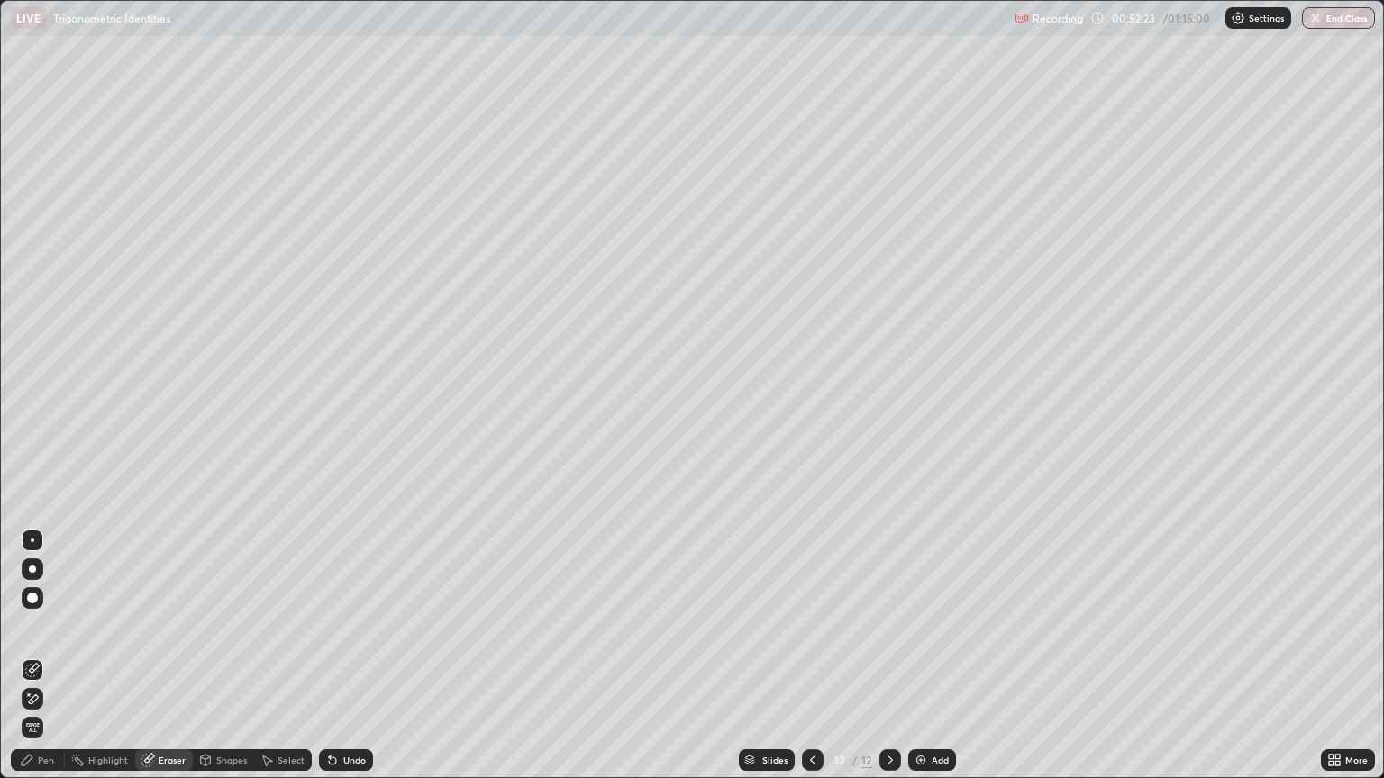
click at [62, 625] on div "Pen" at bounding box center [38, 761] width 54 height 22
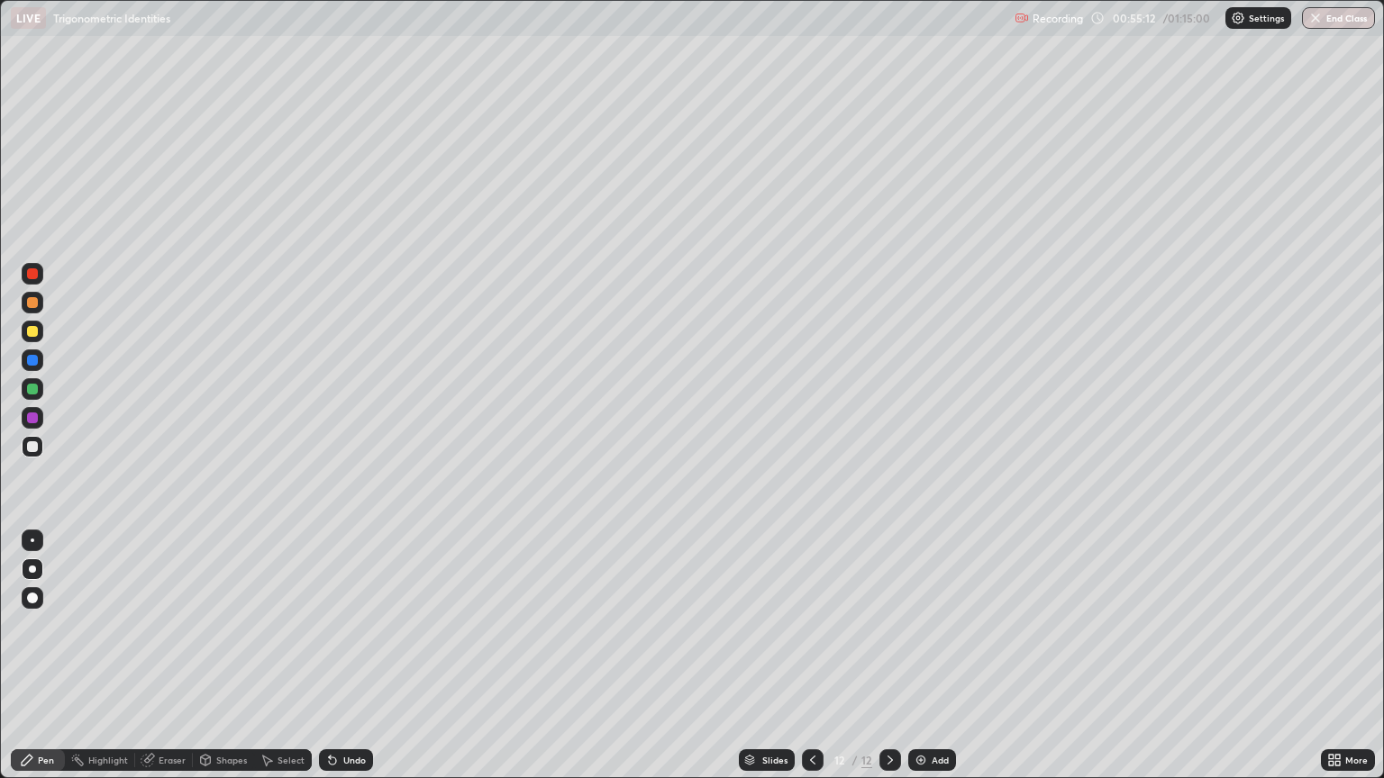
click at [802, 625] on div at bounding box center [813, 761] width 22 height 22
click at [1328, 27] on button "End Class" at bounding box center [1338, 18] width 73 height 22
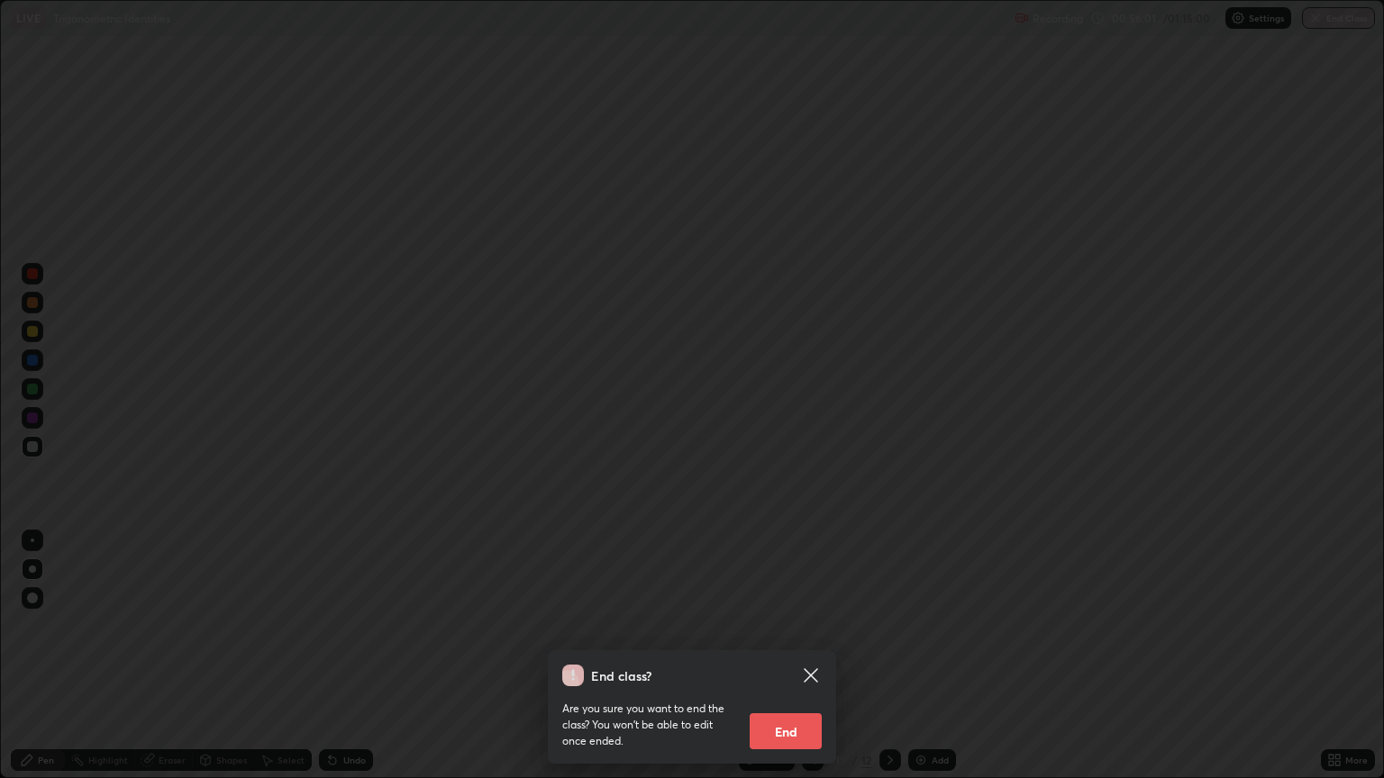
click at [790, 625] on button "End" at bounding box center [786, 732] width 72 height 36
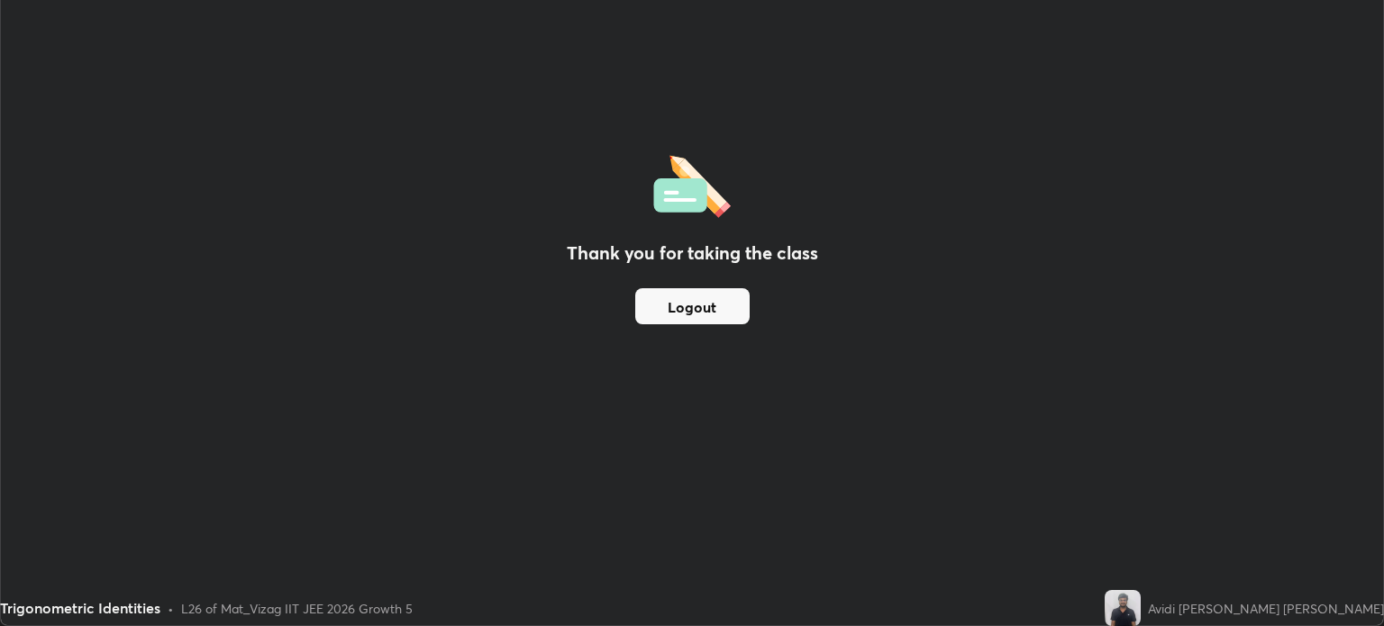
scroll to position [89463, 88707]
